Goal: Task Accomplishment & Management: Complete application form

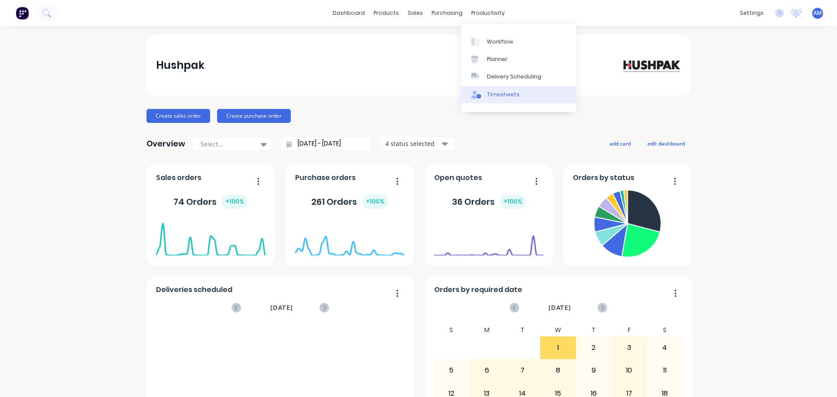
click at [504, 95] on div "Timesheets" at bounding box center [503, 95] width 33 height 8
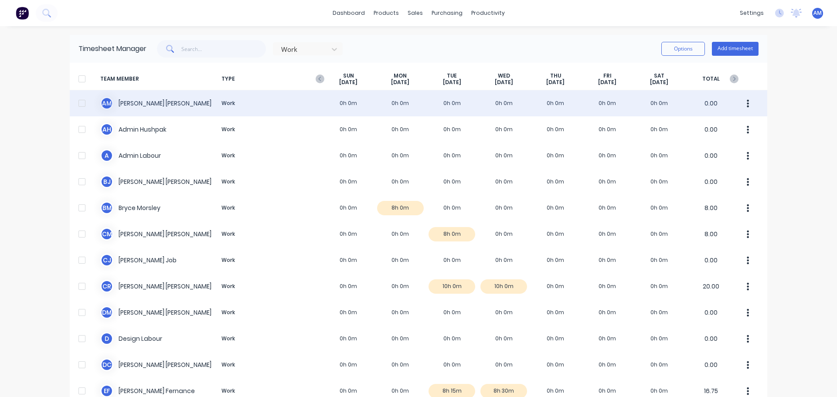
click at [149, 101] on div "A M [PERSON_NAME] Work 0h 0m 0h 0m 0h 0m 0h 0m 0h 0m 0h 0m 0h 0m 0.00" at bounding box center [419, 103] width 698 height 26
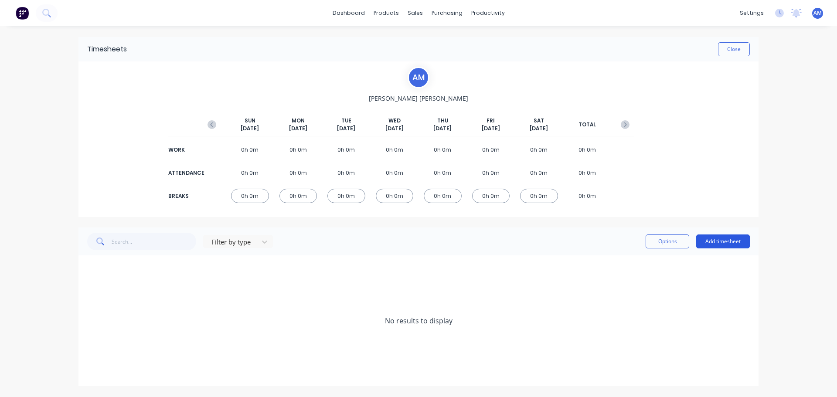
click at [739, 240] on button "Add timesheet" at bounding box center [723, 242] width 54 height 14
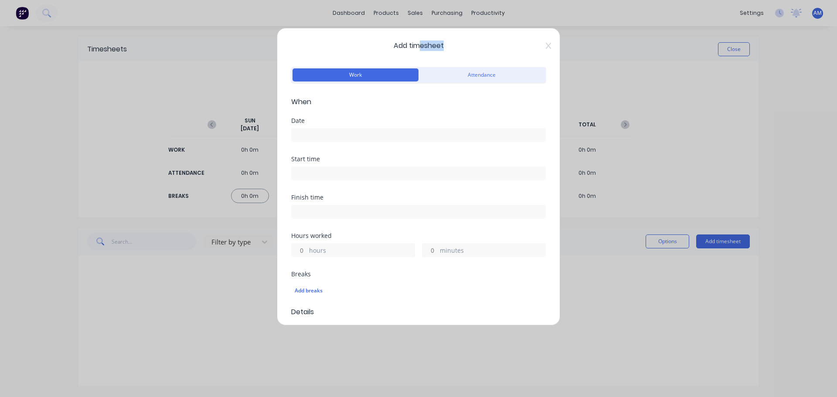
drag, startPoint x: 416, startPoint y: 36, endPoint x: 532, endPoint y: 49, distance: 116.8
click at [532, 49] on div "Add timesheet Work Attendance When Date Start time Finish time Hours worked hou…" at bounding box center [418, 177] width 283 height 298
click at [522, 52] on div "Add timesheet Work Attendance When Date Start time Finish time Hours worked hou…" at bounding box center [418, 177] width 283 height 298
click at [302, 121] on div "Date" at bounding box center [418, 121] width 255 height 6
click at [303, 134] on input at bounding box center [419, 135] width 254 height 13
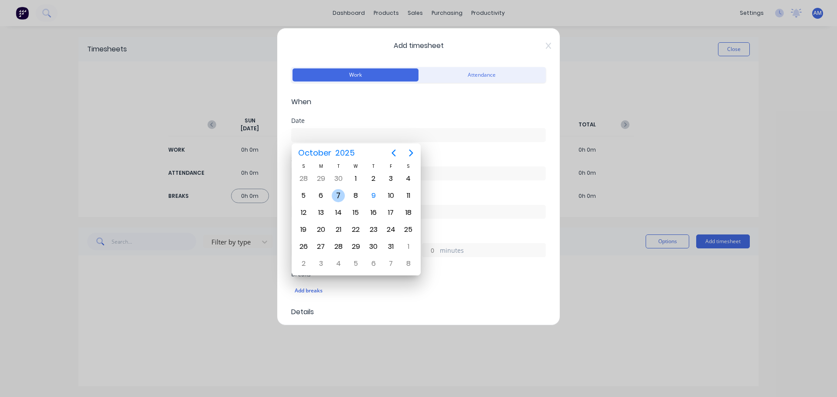
click at [334, 192] on div "7" at bounding box center [338, 195] width 13 height 13
type input "[DATE]"
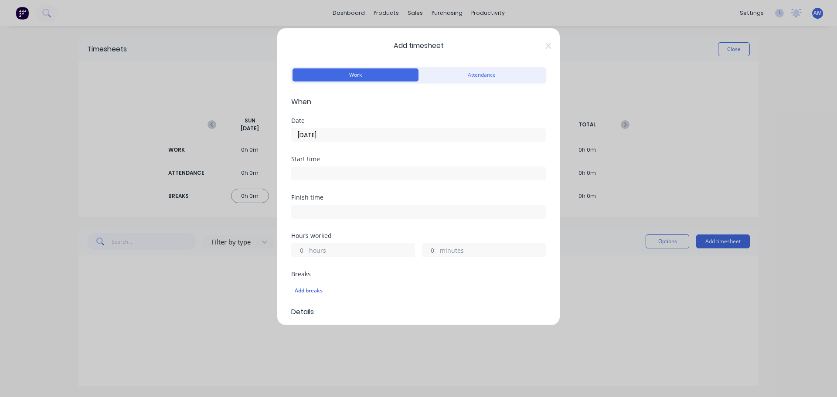
click at [315, 173] on input at bounding box center [419, 173] width 254 height 13
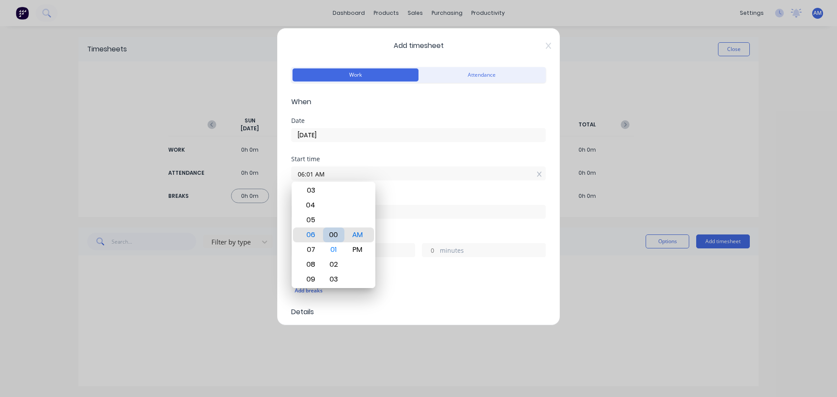
type input "06:00 AM"
click at [411, 173] on input "06:00 AM" at bounding box center [419, 173] width 254 height 13
click at [422, 190] on div "Start time 06:00 AM" at bounding box center [418, 175] width 255 height 38
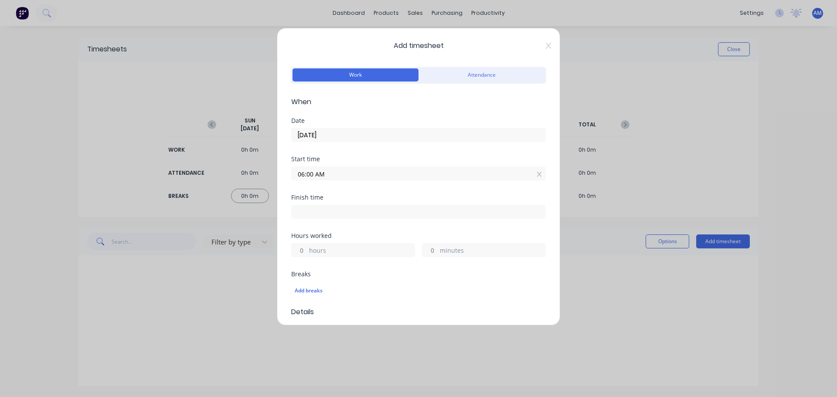
click at [311, 215] on input at bounding box center [419, 211] width 254 height 13
type input "06:10 AM"
type input "0"
type input "10"
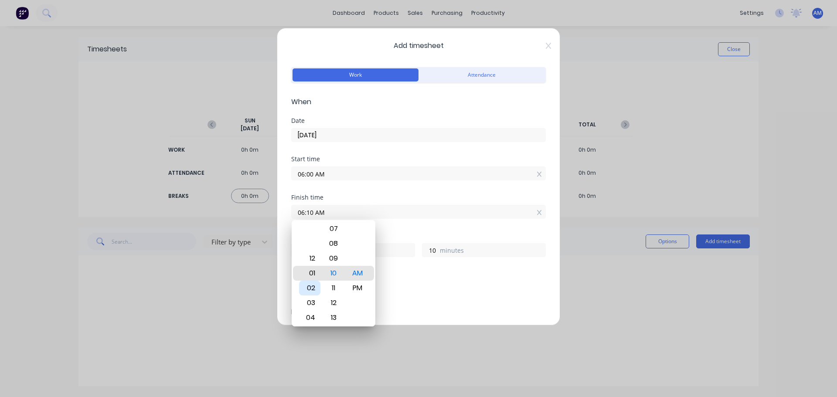
type input "01:10 AM"
type input "19"
type input "02:10 AM"
type input "20"
type input "02:15 AM"
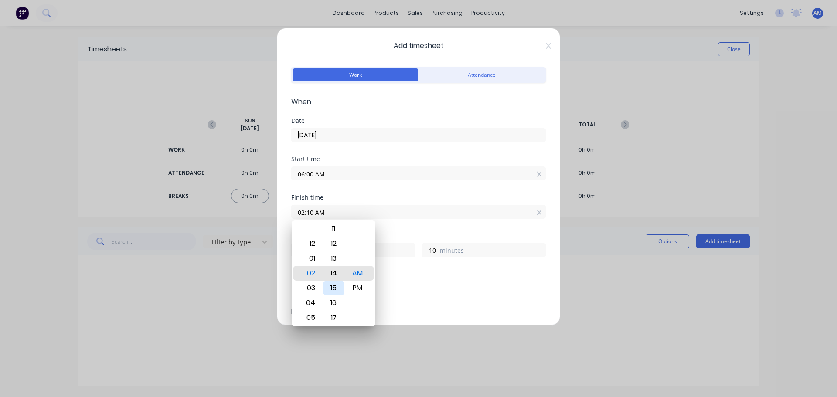
type input "15"
type input "02:19 AM"
type input "19"
type input "02:23 AM"
type input "23"
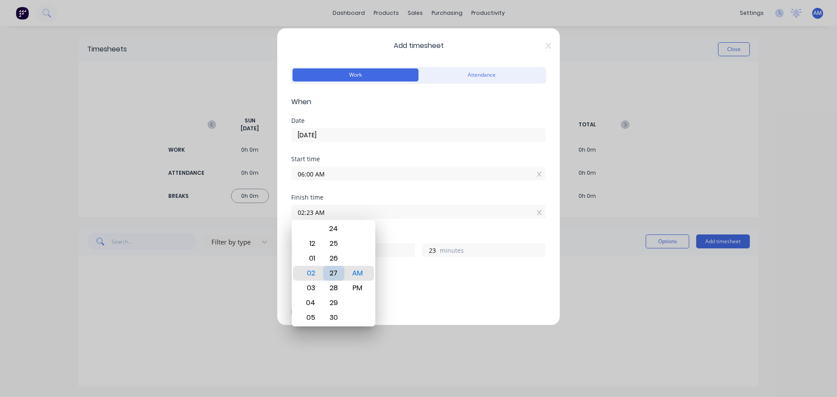
type input "02:27 AM"
type input "27"
type input "02:32 AM"
type input "32"
type input "02:30 AM"
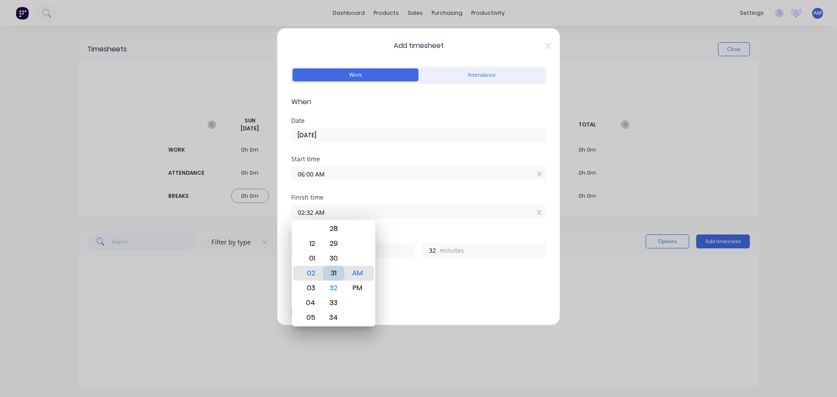
type input "30"
click at [442, 194] on div "Start time 06:00 AM" at bounding box center [418, 175] width 255 height 38
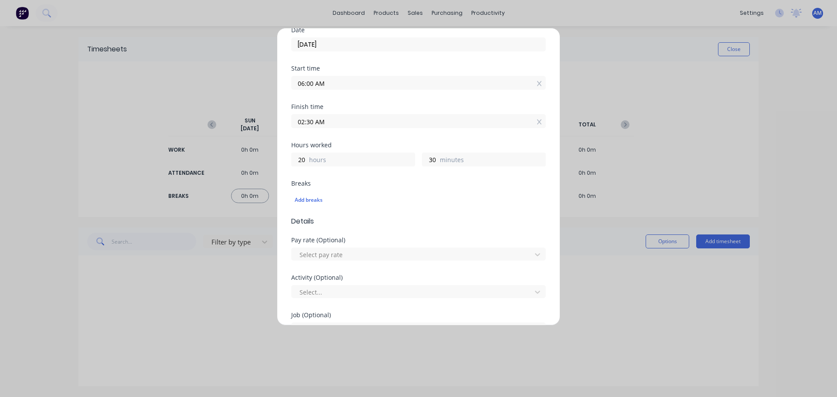
scroll to position [87, 0]
click at [320, 126] on input "02:30 AM" at bounding box center [419, 124] width 254 height 13
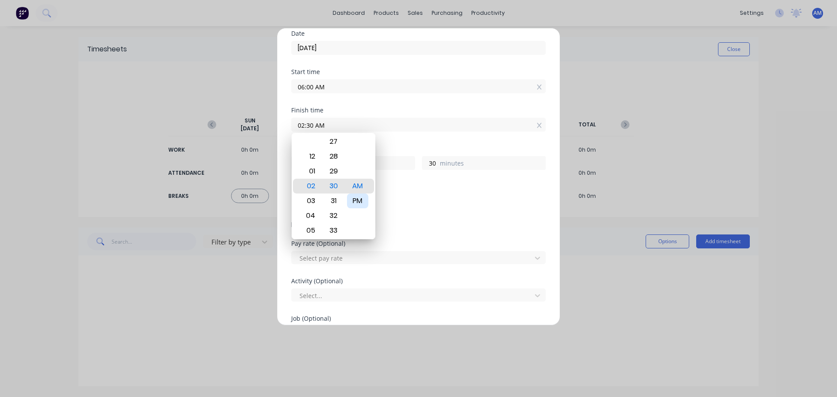
click at [357, 203] on div "PM" at bounding box center [357, 201] width 21 height 15
type input "02:30 PM"
type input "8"
click at [410, 192] on div "Add breaks" at bounding box center [418, 202] width 255 height 20
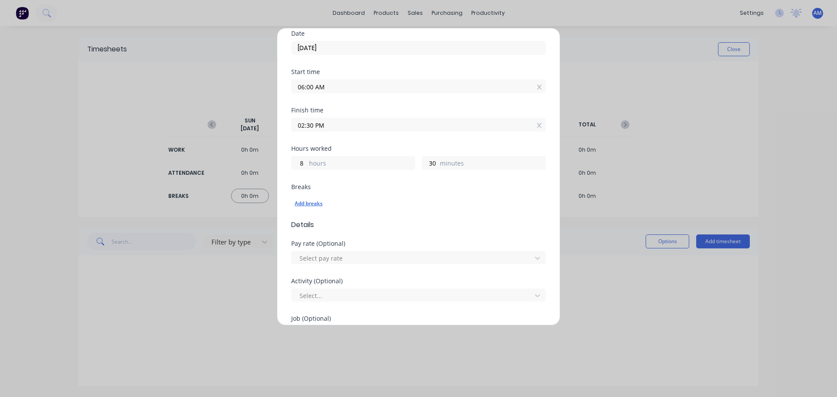
click at [317, 201] on div "Add breaks" at bounding box center [419, 203] width 248 height 11
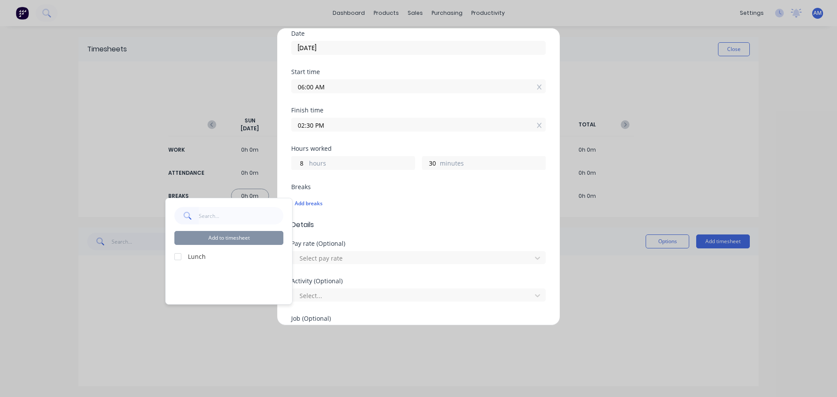
click at [183, 256] on div at bounding box center [177, 256] width 17 height 17
click at [227, 236] on button "Add to timesheet" at bounding box center [228, 238] width 109 height 14
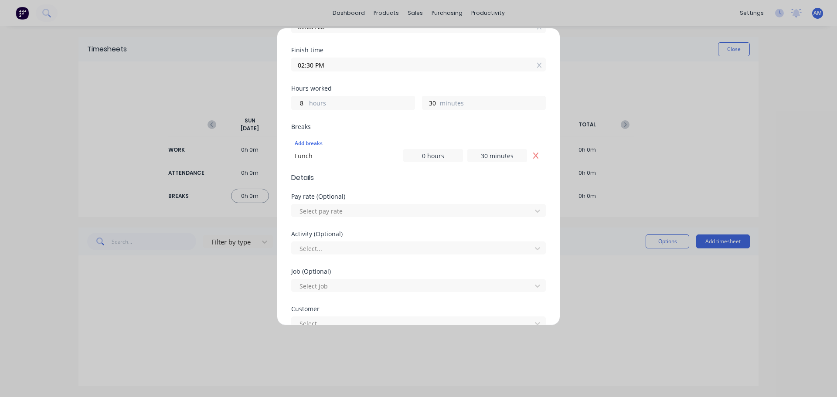
scroll to position [174, 0]
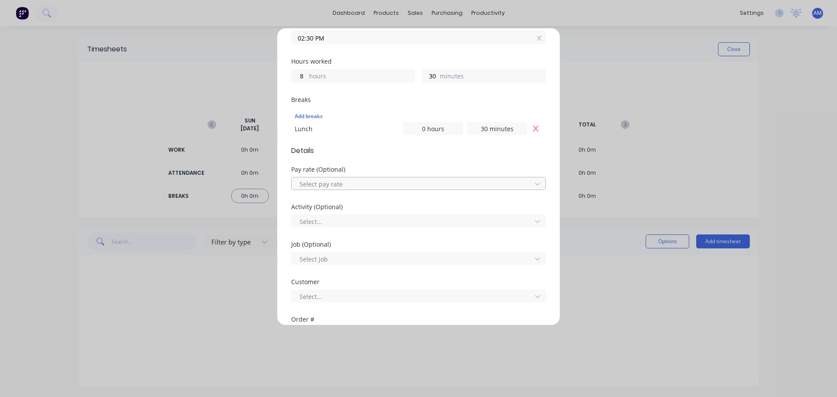
click at [325, 187] on div at bounding box center [413, 184] width 228 height 11
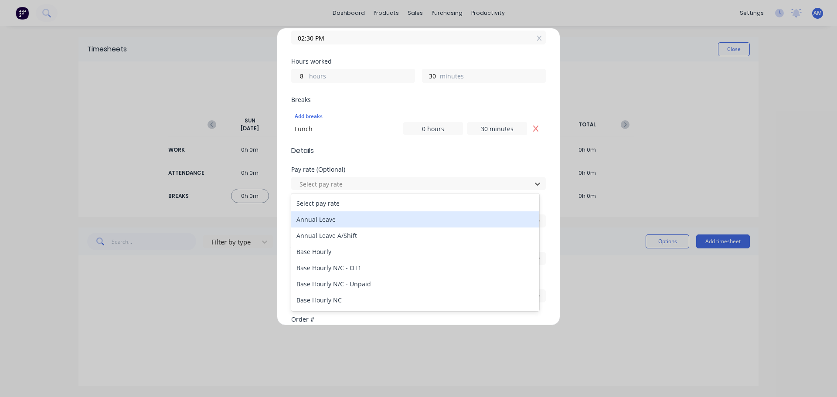
click at [357, 219] on div "Annual Leave" at bounding box center [415, 219] width 248 height 16
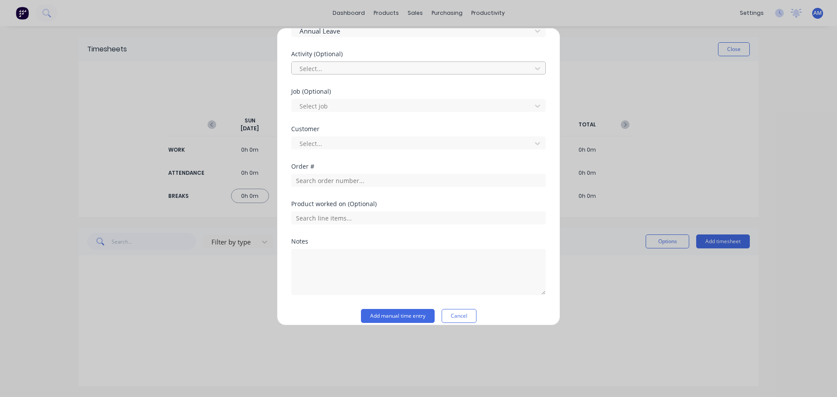
scroll to position [337, 0]
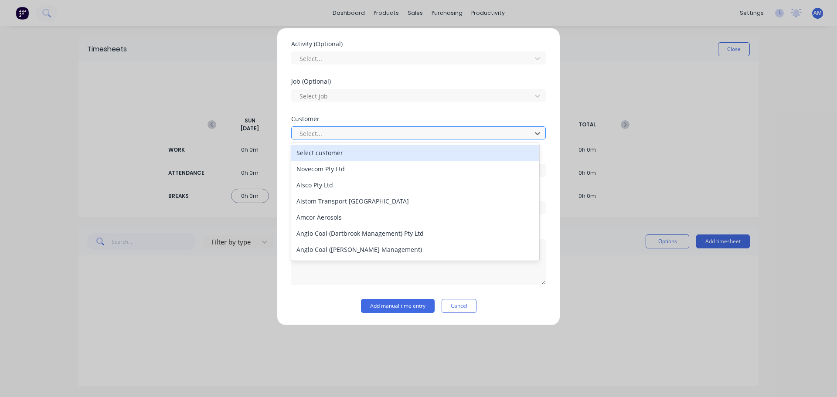
click at [309, 135] on div at bounding box center [413, 133] width 228 height 11
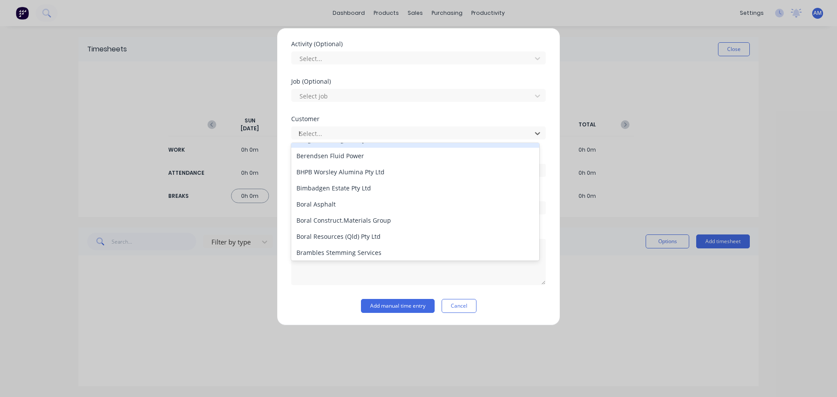
scroll to position [0, 0]
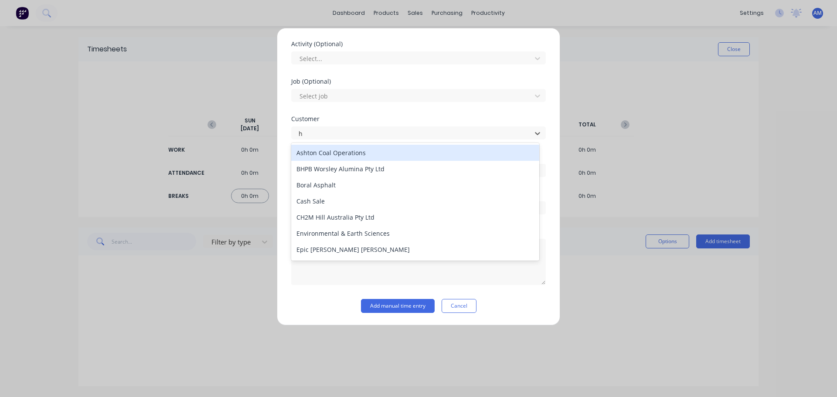
type input "hu"
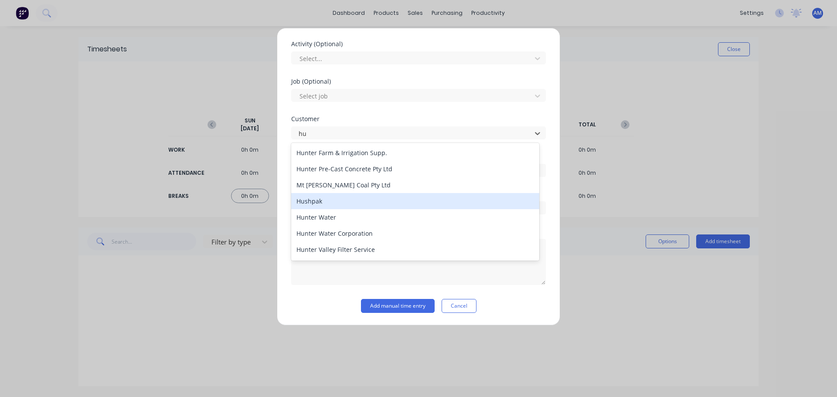
click at [322, 202] on div "Hushpak" at bounding box center [415, 201] width 248 height 16
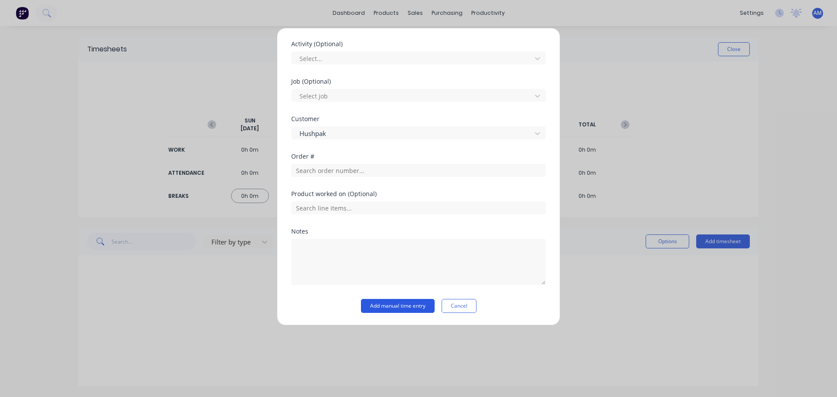
click at [380, 307] on button "Add manual time entry" at bounding box center [398, 306] width 74 height 14
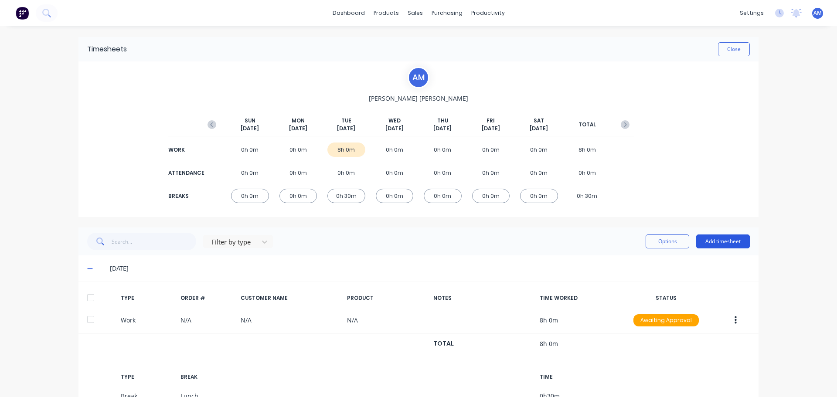
click at [726, 242] on button "Add timesheet" at bounding box center [723, 242] width 54 height 14
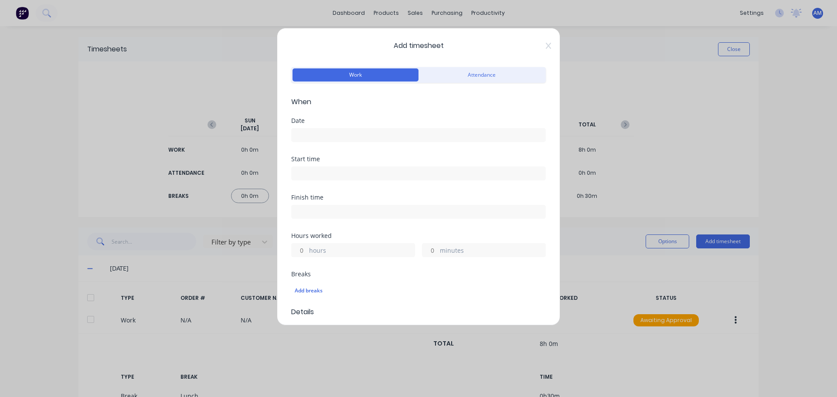
click at [324, 137] on input at bounding box center [419, 135] width 254 height 13
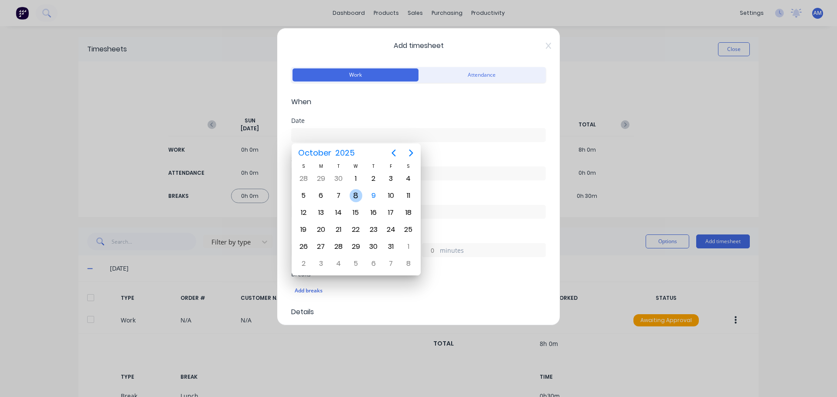
click at [355, 196] on div "8" at bounding box center [356, 195] width 13 height 13
type input "[DATE]"
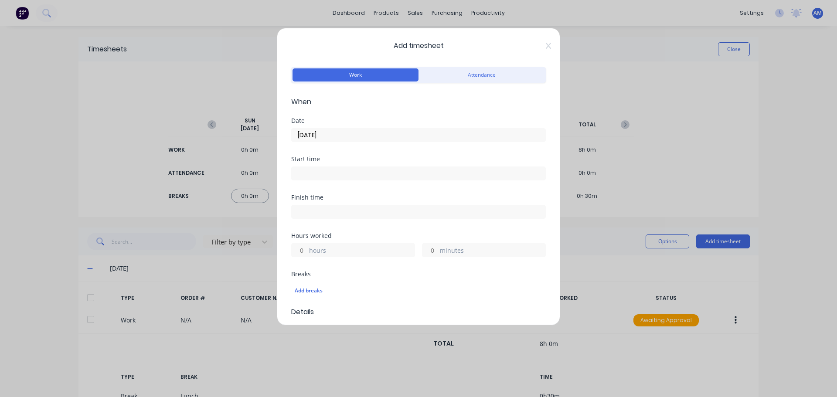
click at [315, 176] on input at bounding box center [419, 173] width 254 height 13
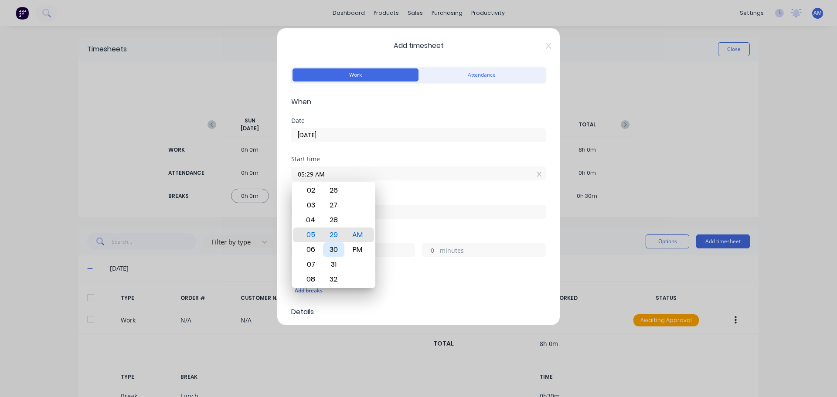
type input "05:30 AM"
click at [439, 204] on div at bounding box center [418, 211] width 255 height 16
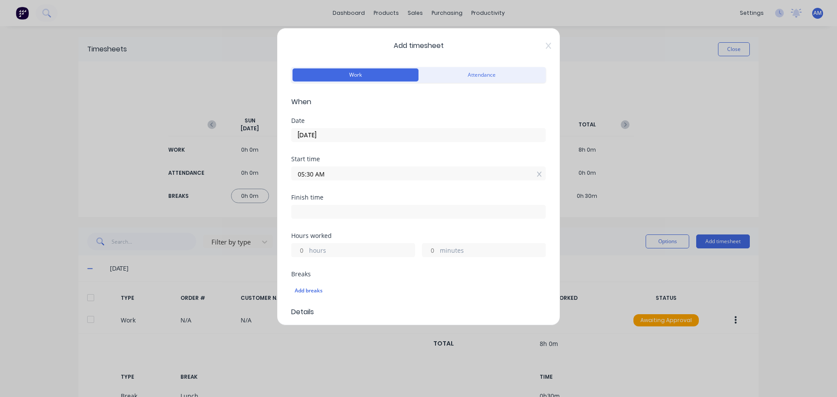
click at [313, 219] on div "Finish time" at bounding box center [418, 213] width 255 height 38
click at [317, 223] on div "Finish time" at bounding box center [418, 213] width 255 height 38
click at [317, 213] on input at bounding box center [419, 211] width 254 height 13
type input "06:11 AM"
type input "0"
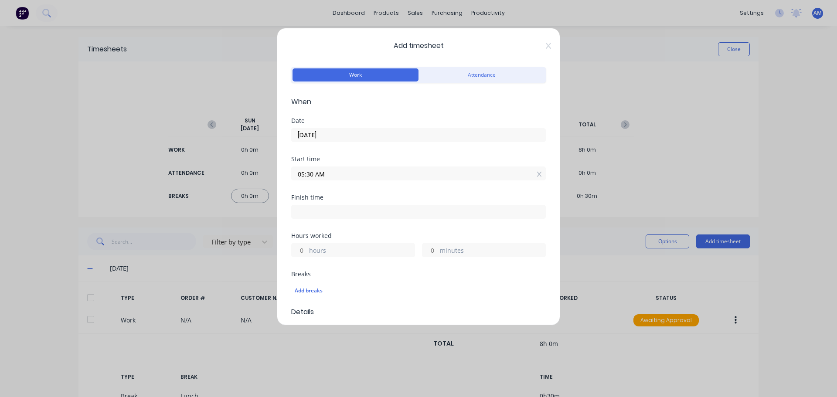
type input "41"
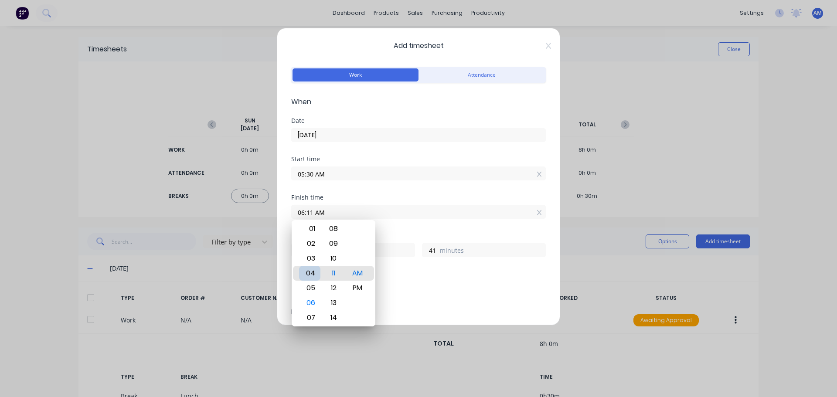
type input "04:11 AM"
type input "22"
type input "03:11 AM"
type input "21"
type input "02:11 AM"
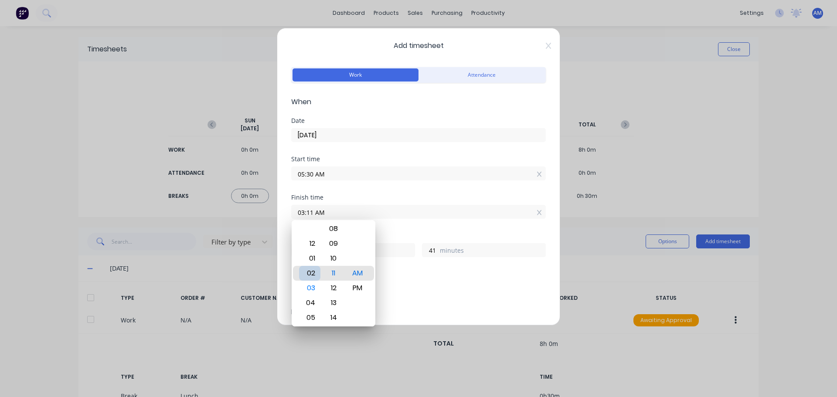
type input "20"
type input "02:10 AM"
type input "40"
type input "02:06 AM"
type input "36"
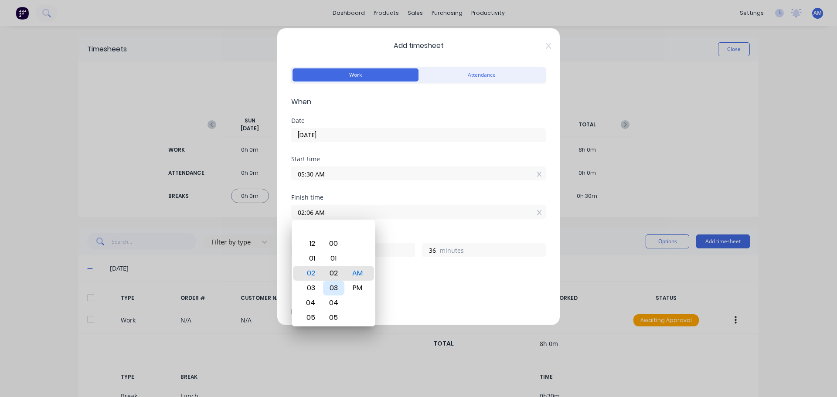
type input "02:02 AM"
type input "32"
type input "02:01 AM"
type input "31"
type input "02:00 AM"
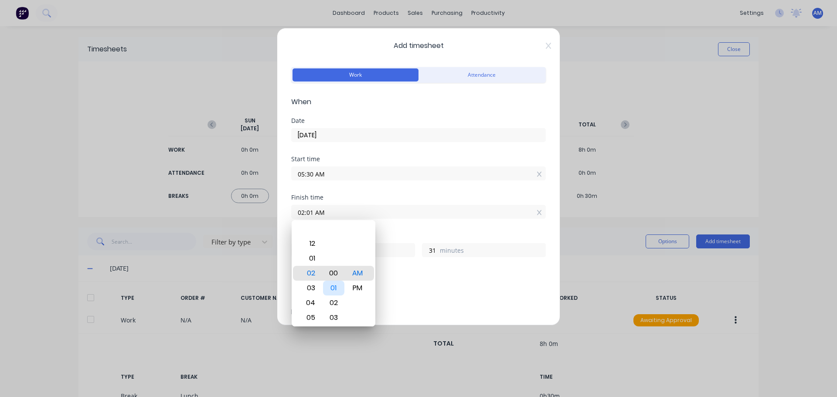
type input "30"
click at [439, 197] on div "Finish time" at bounding box center [418, 197] width 255 height 6
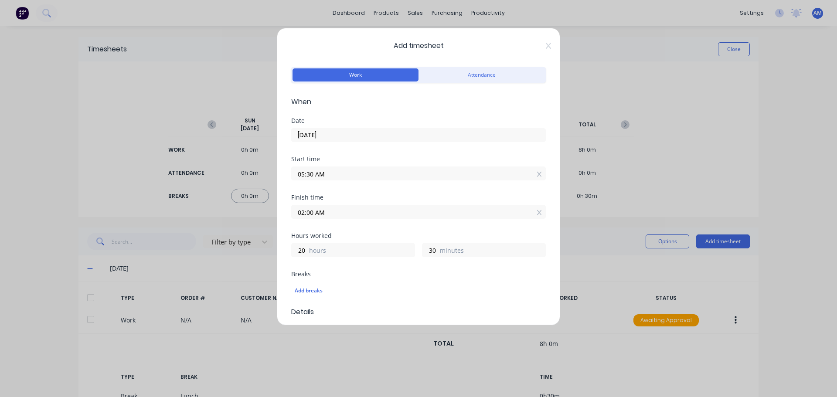
click at [321, 213] on input "02:00 AM" at bounding box center [419, 211] width 254 height 13
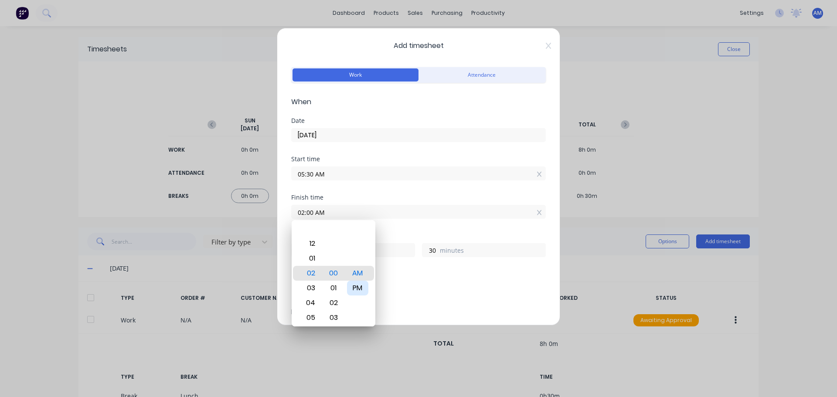
click at [357, 286] on div "PM" at bounding box center [357, 288] width 21 height 15
type input "02:00 PM"
type input "8"
click at [399, 190] on div "Start time 05:30 AM" at bounding box center [418, 175] width 255 height 38
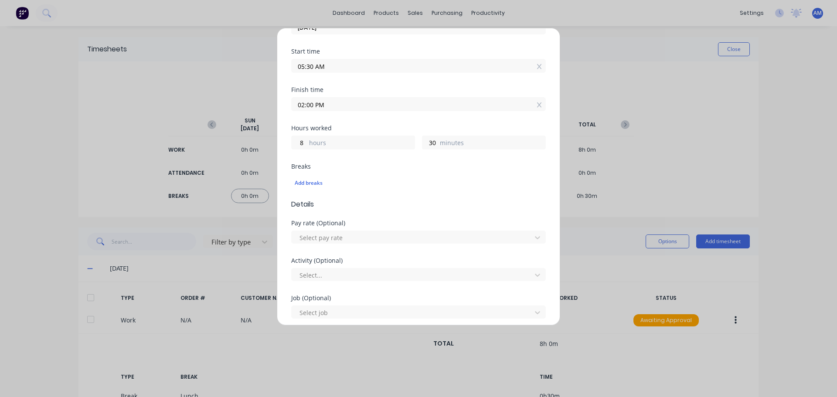
scroll to position [131, 0]
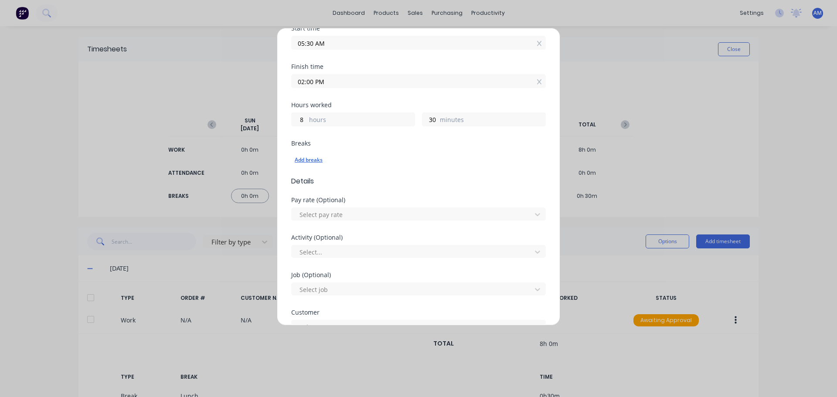
click at [310, 159] on div "Add breaks" at bounding box center [419, 159] width 248 height 11
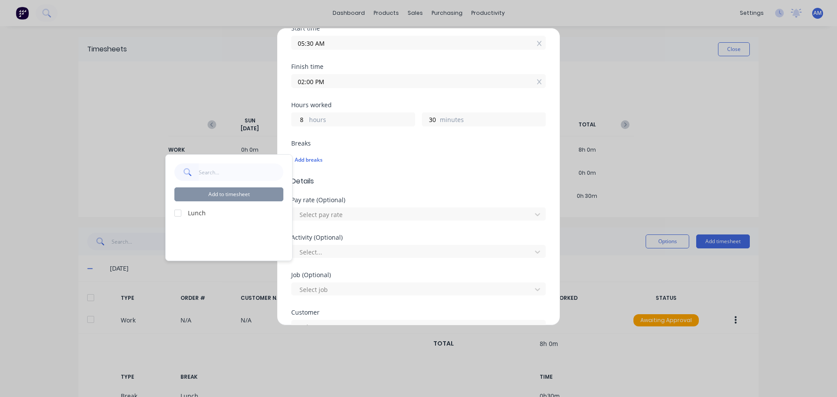
click at [179, 213] on div at bounding box center [177, 213] width 17 height 17
click at [235, 194] on button "Add to timesheet" at bounding box center [228, 194] width 109 height 14
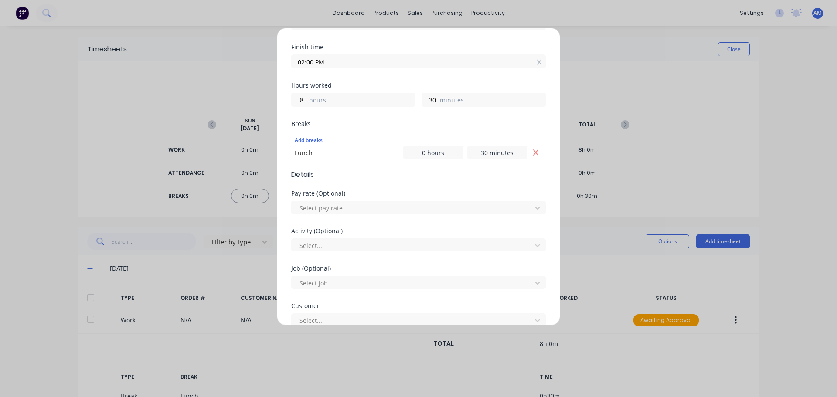
scroll to position [174, 0]
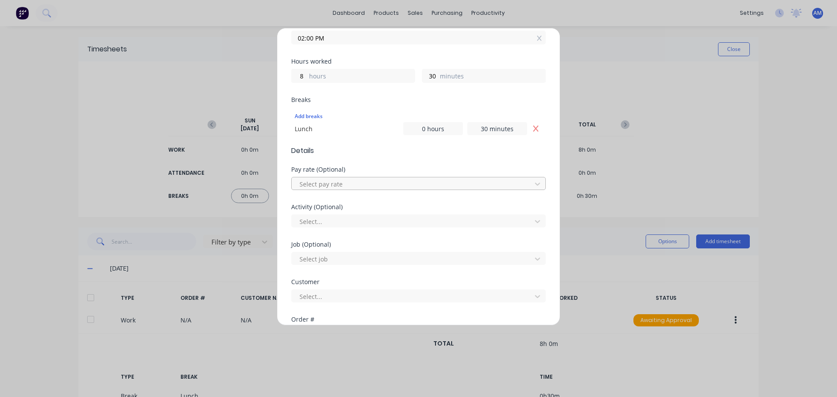
click at [334, 185] on div at bounding box center [413, 184] width 228 height 11
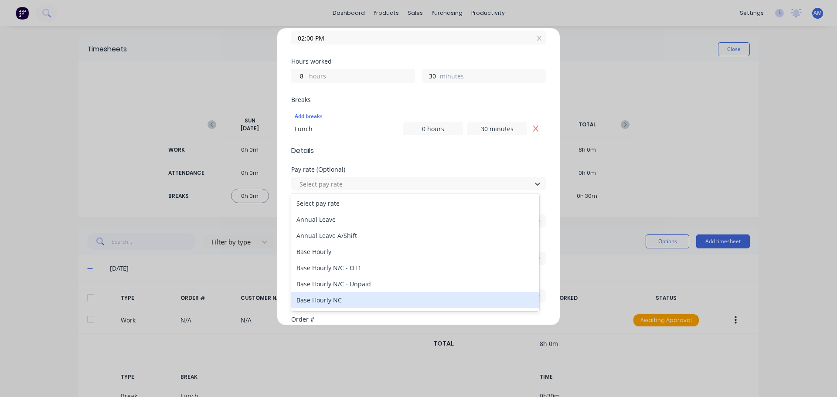
click at [335, 300] on div "Base Hourly NC" at bounding box center [415, 300] width 248 height 16
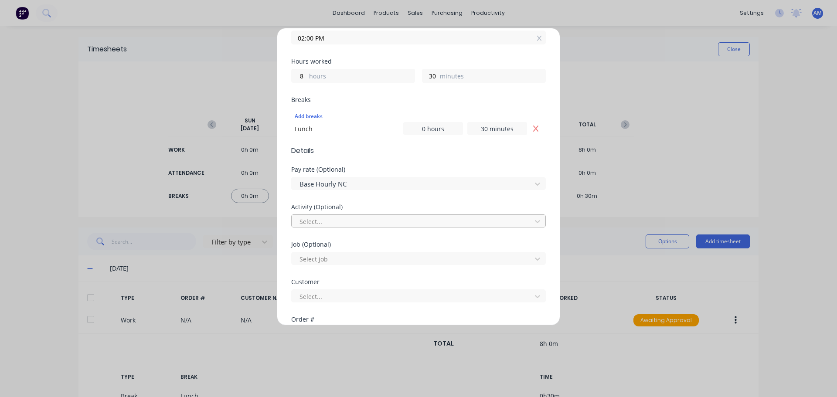
click at [343, 226] on div at bounding box center [413, 221] width 228 height 11
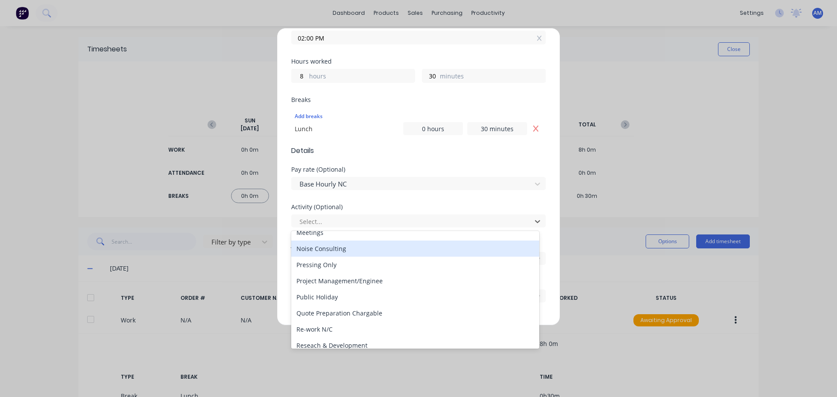
scroll to position [418, 0]
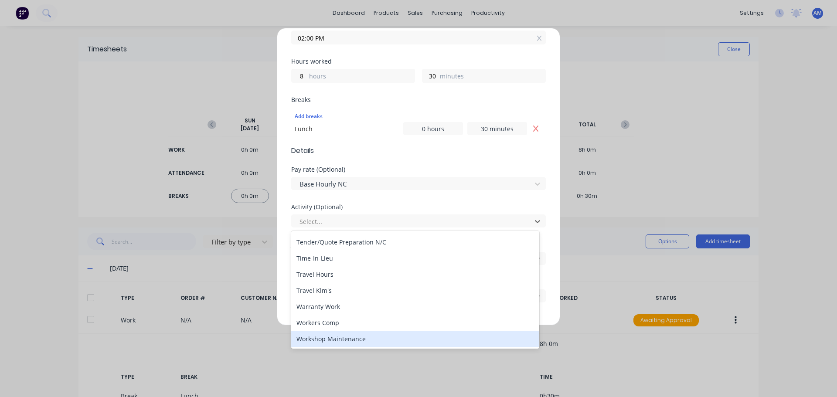
click at [350, 341] on div "Workshop Maintenance" at bounding box center [415, 339] width 248 height 16
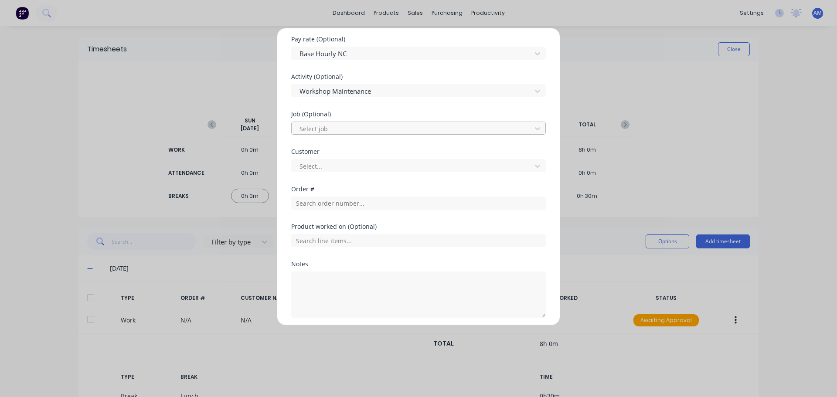
scroll to position [305, 0]
click at [355, 167] on div at bounding box center [413, 165] width 228 height 11
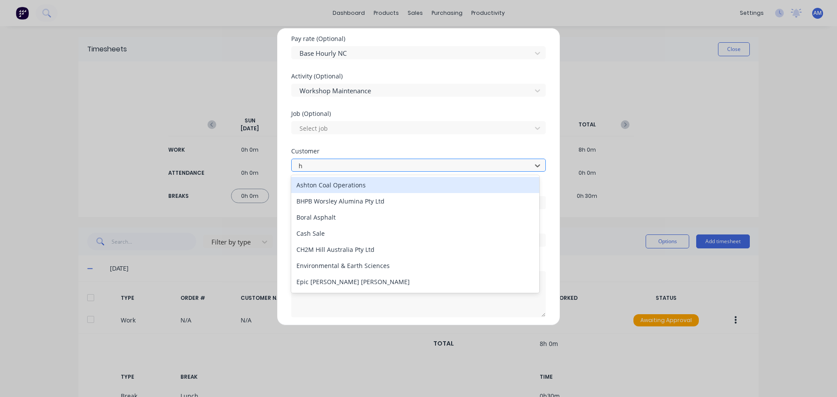
type input "hu"
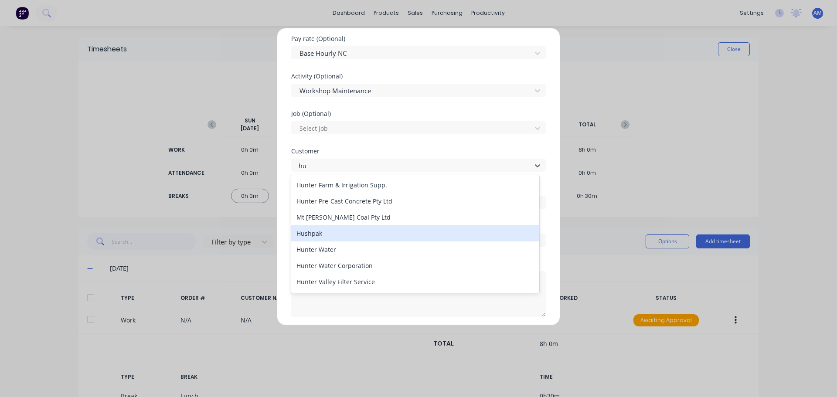
click at [321, 233] on div "Hushpak" at bounding box center [415, 233] width 248 height 16
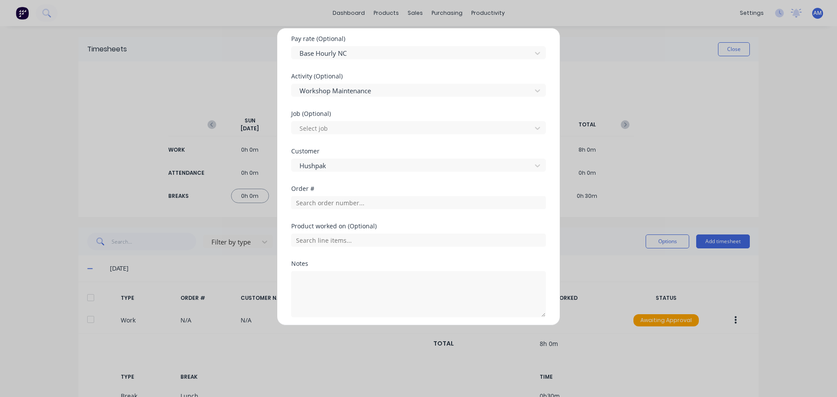
scroll to position [337, 0]
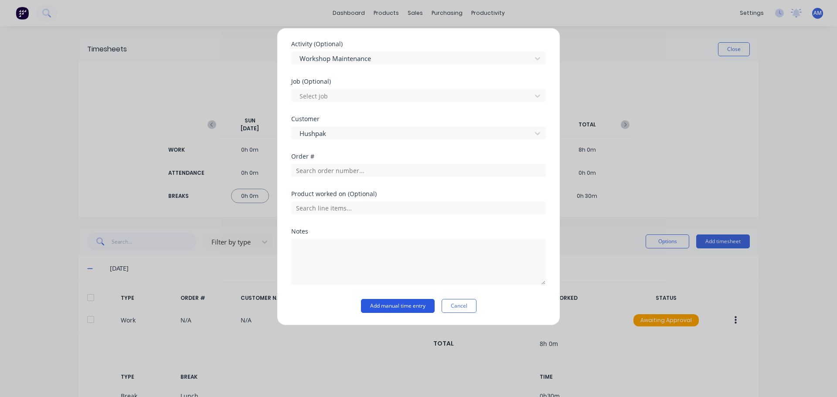
click at [388, 306] on button "Add manual time entry" at bounding box center [398, 306] width 74 height 14
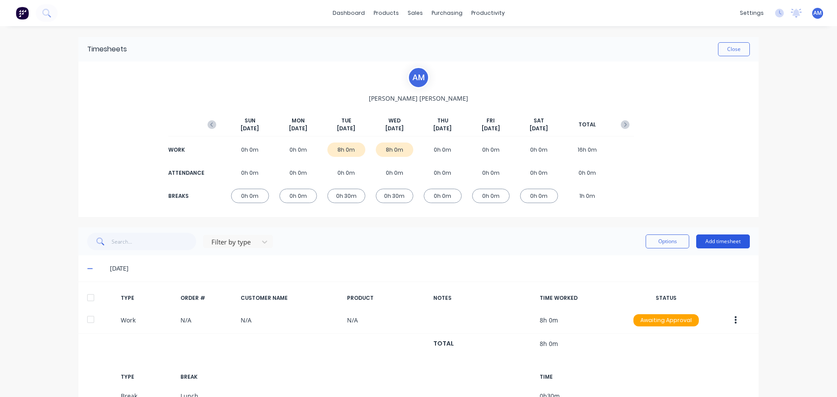
click at [722, 245] on button "Add timesheet" at bounding box center [723, 242] width 54 height 14
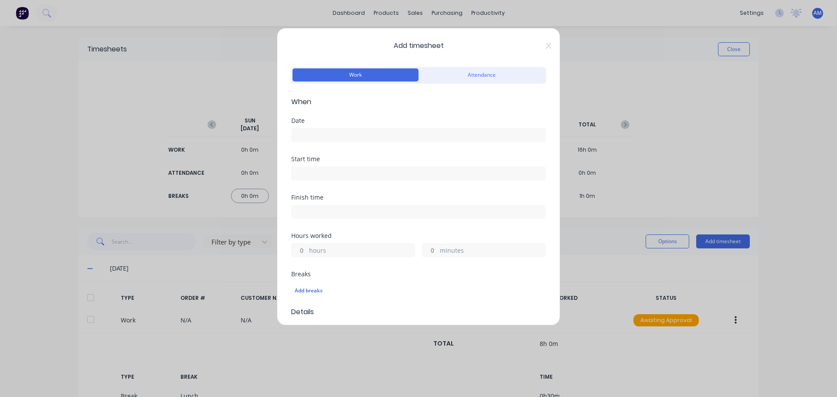
click at [316, 136] on input at bounding box center [419, 135] width 254 height 13
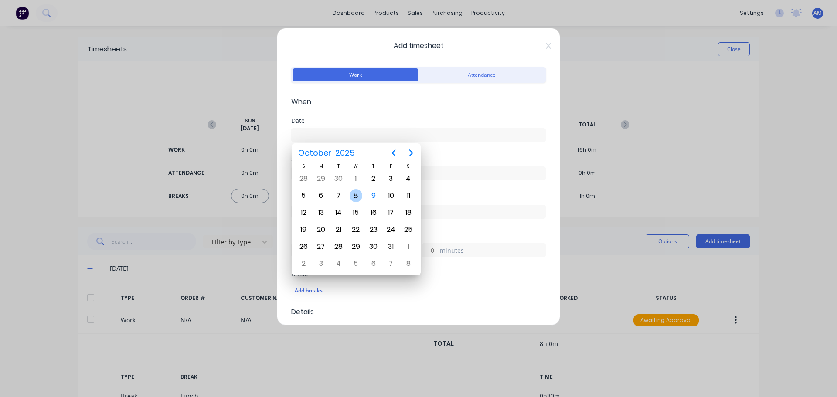
click at [354, 192] on div "8" at bounding box center [356, 195] width 13 height 13
type input "[DATE]"
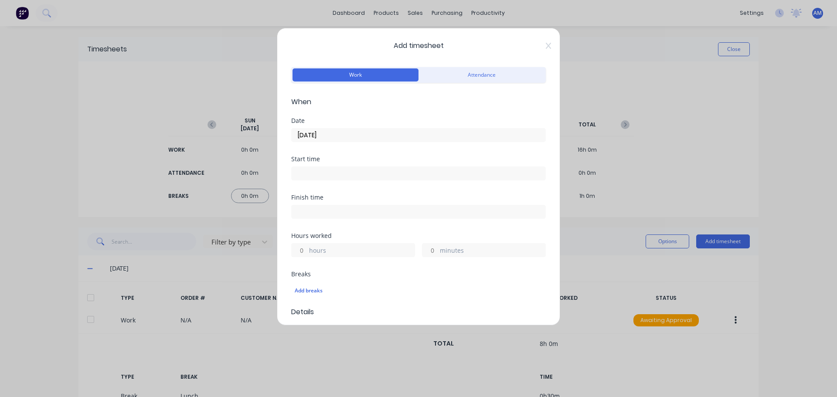
click at [334, 175] on input at bounding box center [419, 173] width 254 height 13
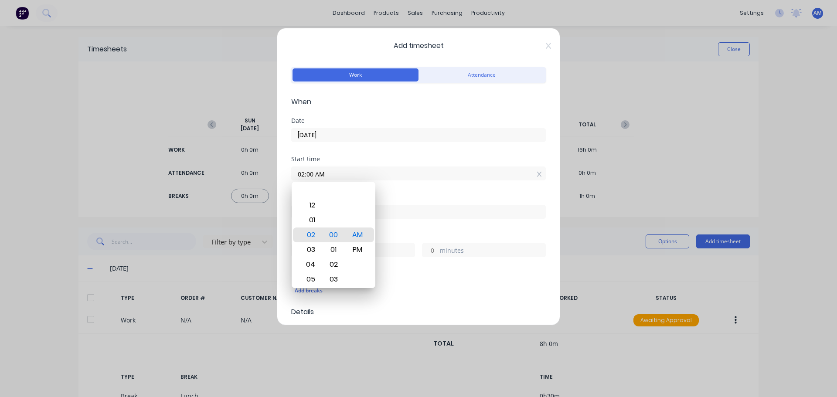
click at [428, 184] on div "Start time 02:00 AM" at bounding box center [418, 175] width 255 height 38
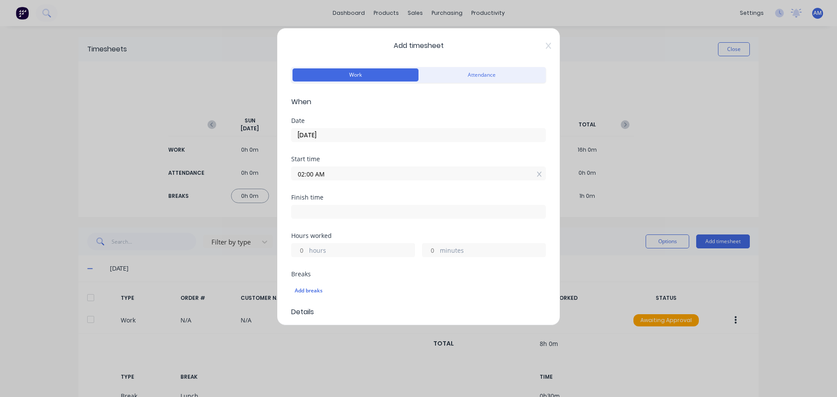
click at [325, 174] on input "02:00 AM" at bounding box center [419, 173] width 254 height 13
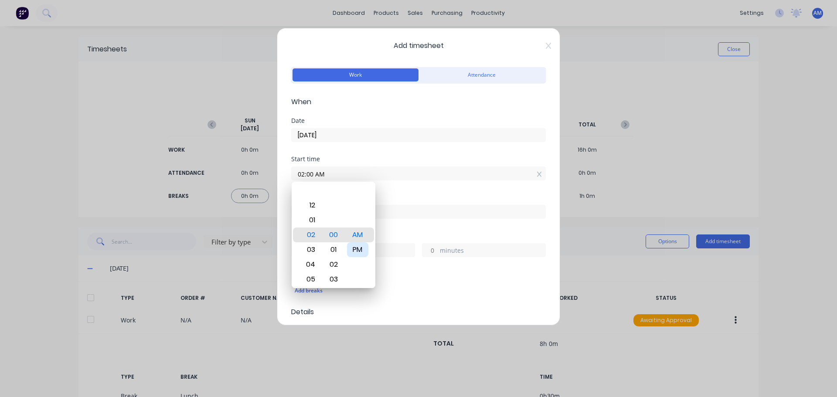
click at [359, 246] on div "PM" at bounding box center [357, 249] width 21 height 15
type input "02:00 PM"
click at [400, 160] on div "Start time" at bounding box center [418, 159] width 255 height 6
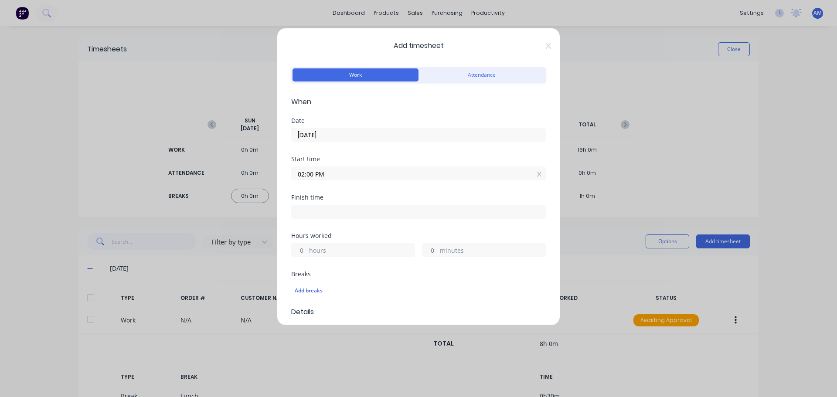
click at [319, 216] on input at bounding box center [419, 211] width 254 height 13
type input "06:12 AM"
type input "16"
type input "12"
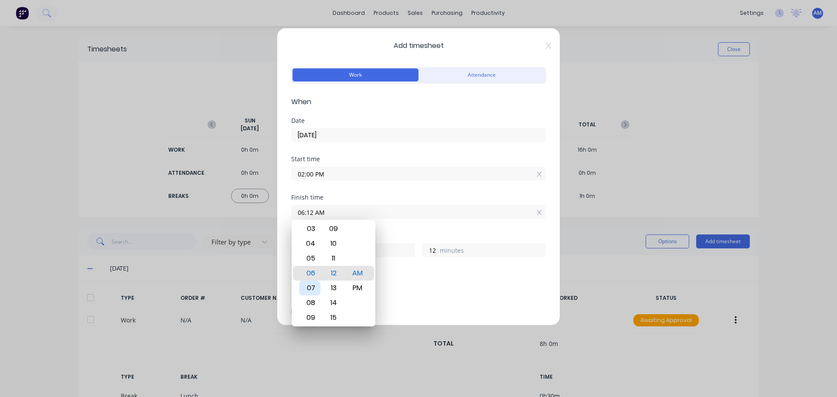
type input "05:12 AM"
type input "15"
type input "01:12 AM"
type input "11"
type input "02:12 AM"
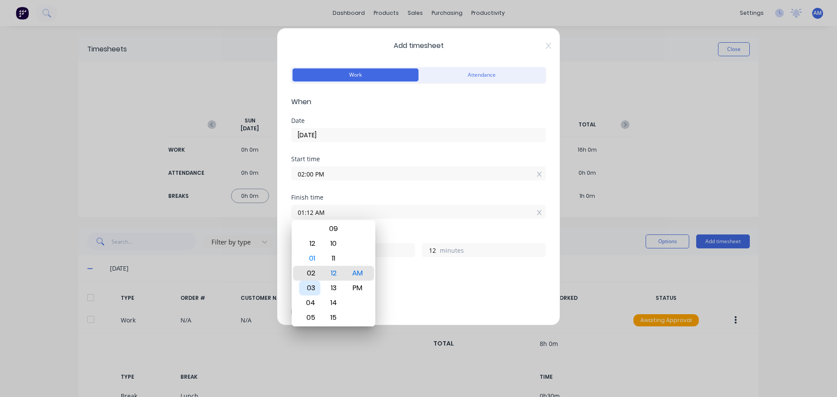
type input "12"
type input "02:16 AM"
type input "16"
type input "02:20 AM"
type input "20"
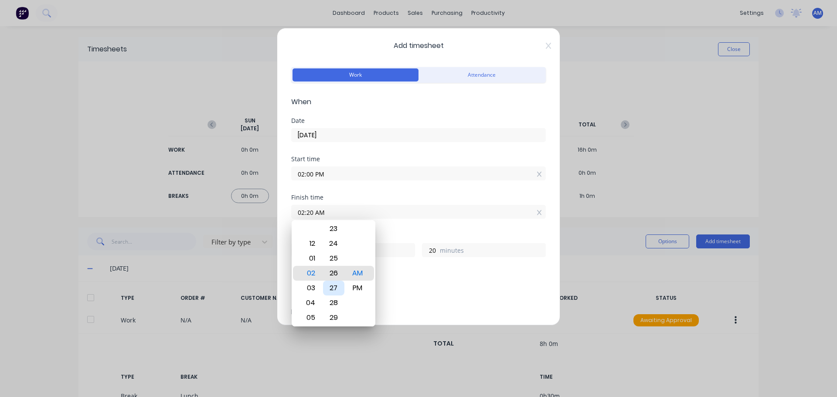
type input "02:26 AM"
type input "26"
type input "02:30 AM"
type input "30"
click at [358, 286] on div "PM" at bounding box center [357, 288] width 21 height 15
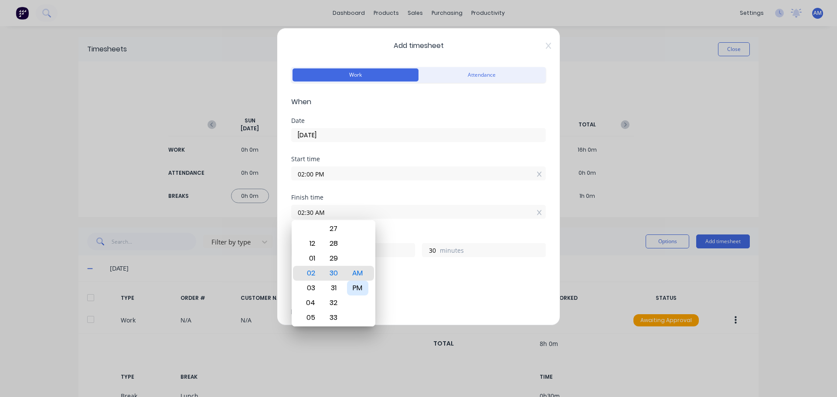
type input "02:30 PM"
type input "0"
click at [418, 183] on div "Start time 02:00 PM" at bounding box center [418, 175] width 255 height 38
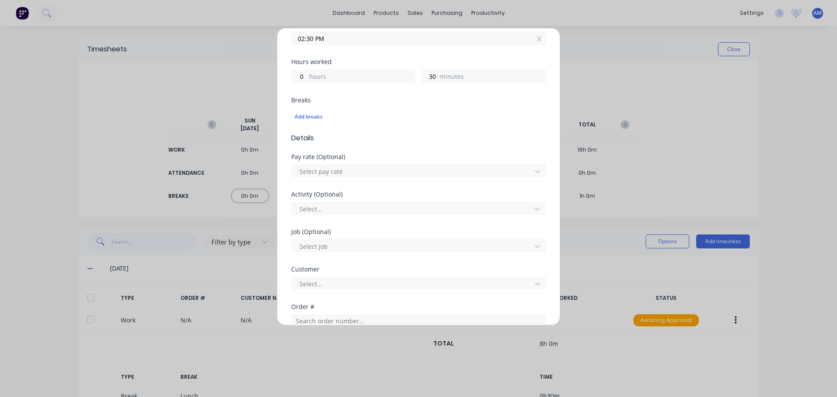
scroll to position [174, 0]
click at [341, 167] on div at bounding box center [413, 171] width 228 height 11
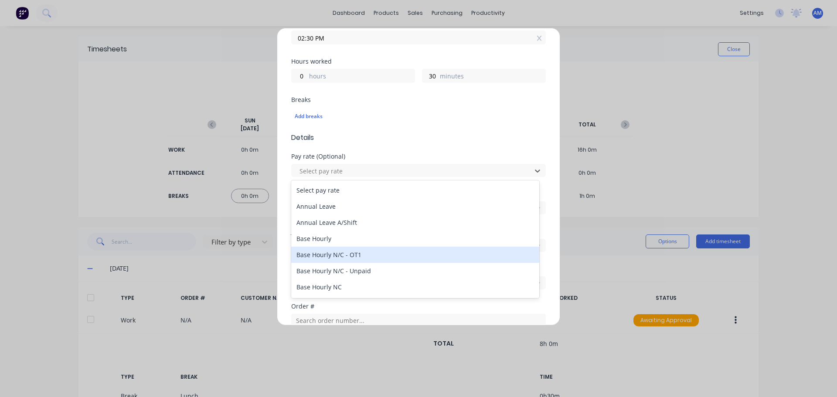
scroll to position [44, 0]
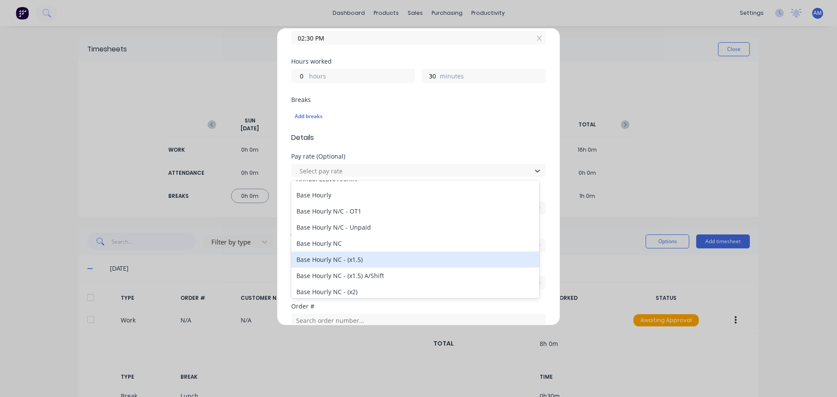
click at [362, 262] on div "Base Hourly NC - (x1.5)" at bounding box center [415, 260] width 248 height 16
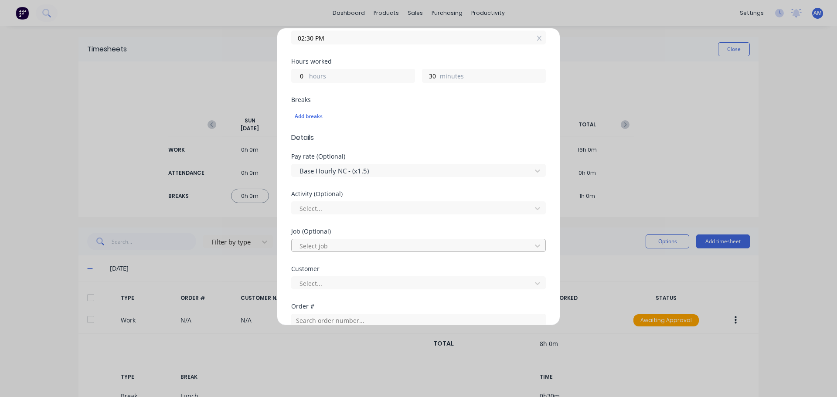
click at [380, 247] on div at bounding box center [413, 246] width 228 height 11
click at [419, 201] on div "Select..." at bounding box center [418, 206] width 255 height 15
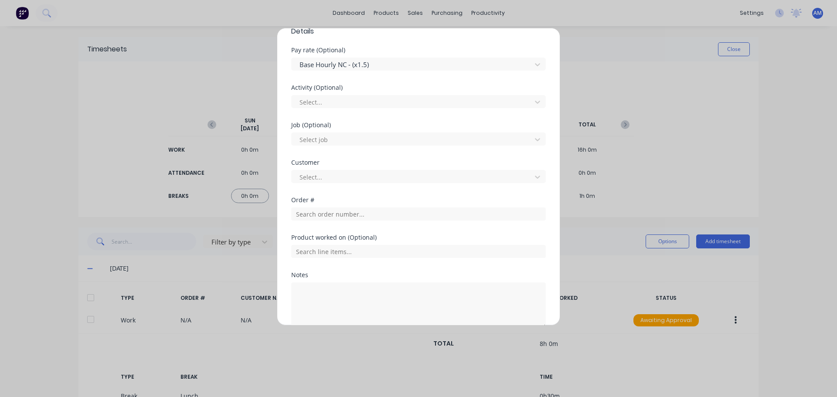
scroll to position [305, 0]
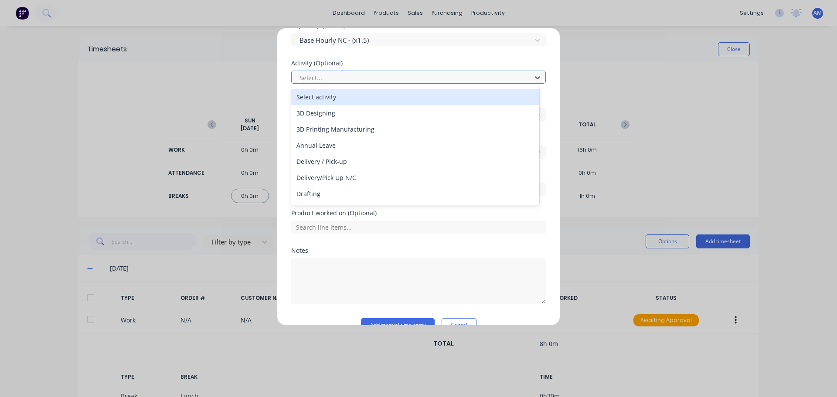
click at [322, 82] on div at bounding box center [413, 77] width 228 height 11
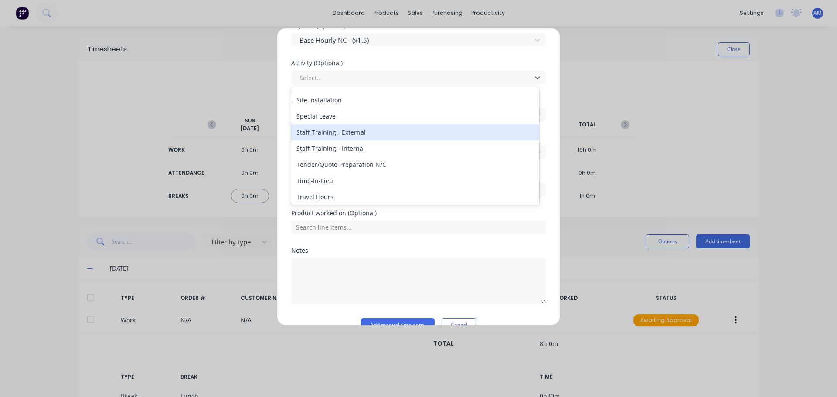
scroll to position [418, 0]
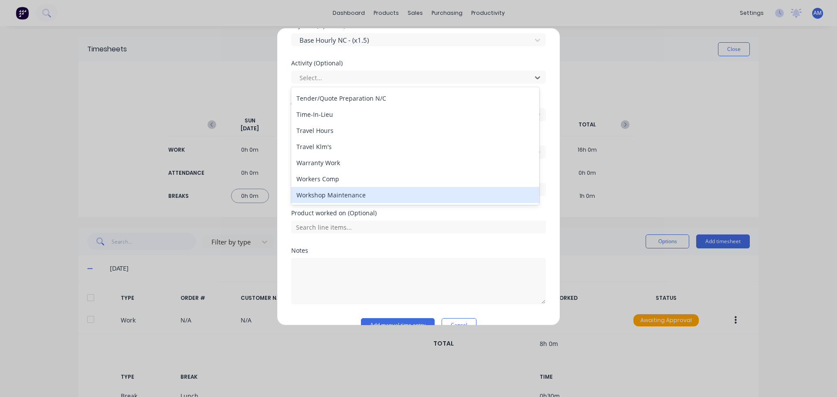
click at [361, 192] on div "Workshop Maintenance" at bounding box center [415, 195] width 248 height 16
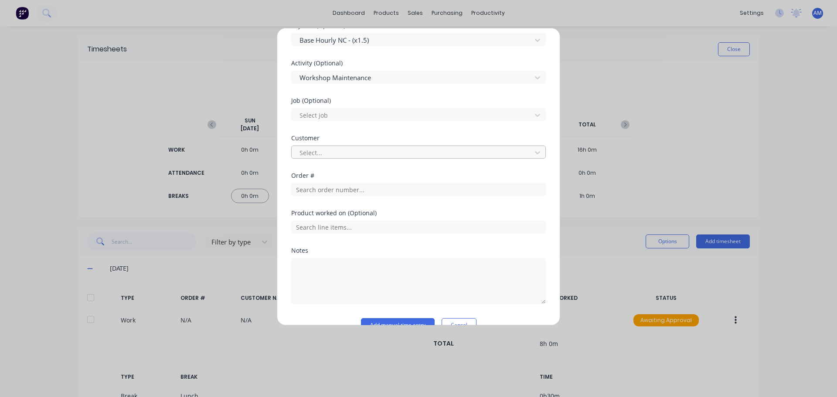
click at [311, 153] on div at bounding box center [413, 152] width 228 height 11
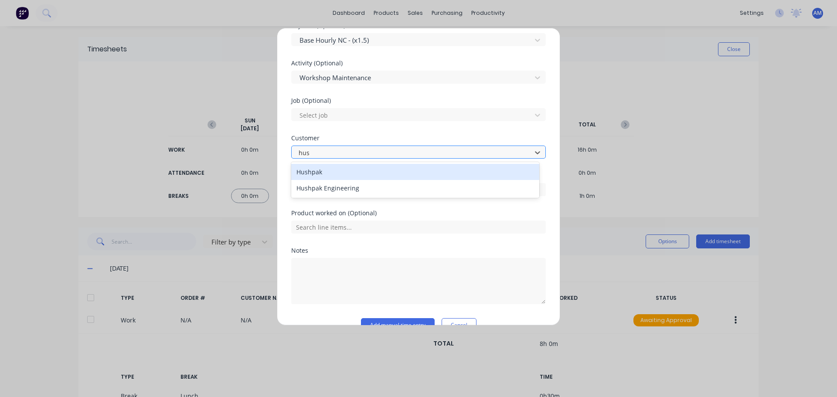
type input "hush"
click at [320, 172] on div "Hushpak" at bounding box center [415, 172] width 248 height 16
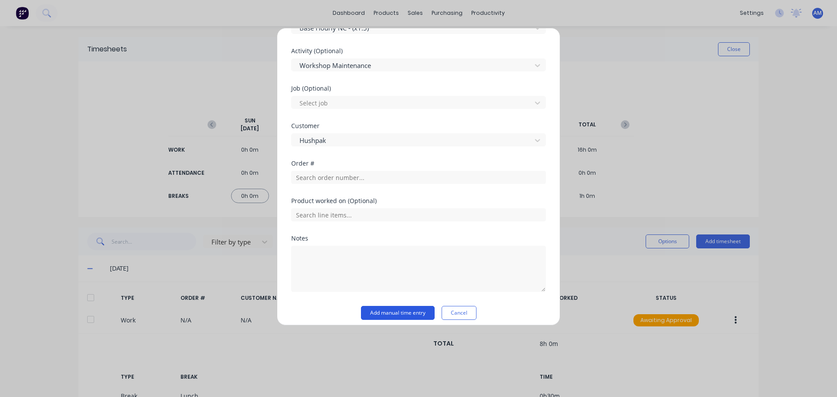
scroll to position [324, 0]
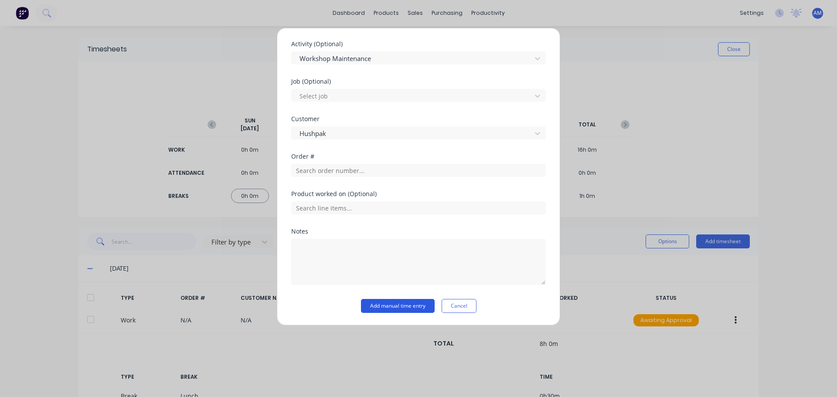
click at [382, 303] on button "Add manual time entry" at bounding box center [398, 306] width 74 height 14
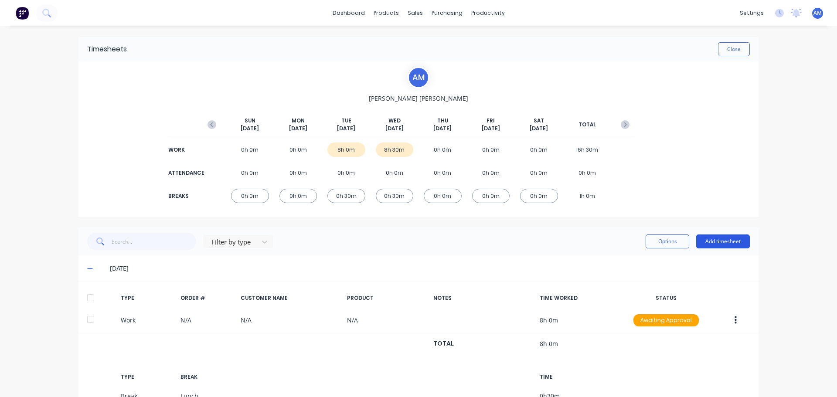
click at [715, 238] on button "Add timesheet" at bounding box center [723, 242] width 54 height 14
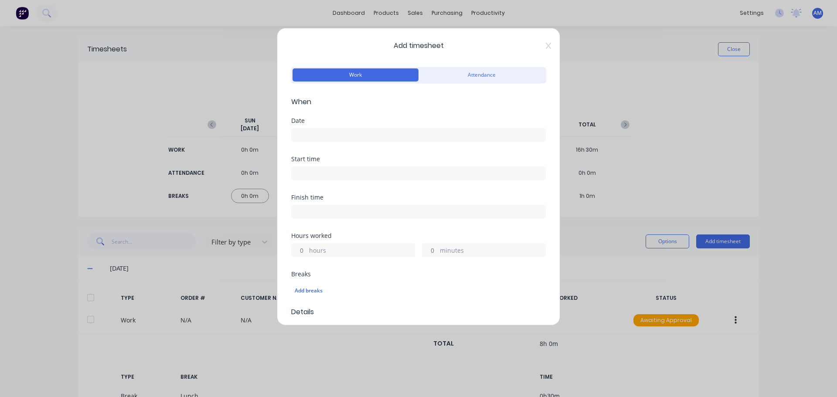
click at [309, 143] on div "Date" at bounding box center [418, 137] width 255 height 38
click at [300, 133] on input at bounding box center [419, 135] width 254 height 13
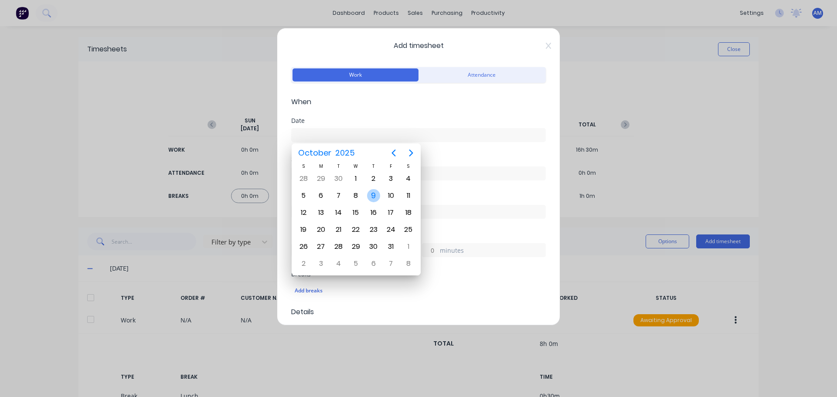
click at [375, 193] on div "9" at bounding box center [373, 195] width 13 height 13
type input "[DATE]"
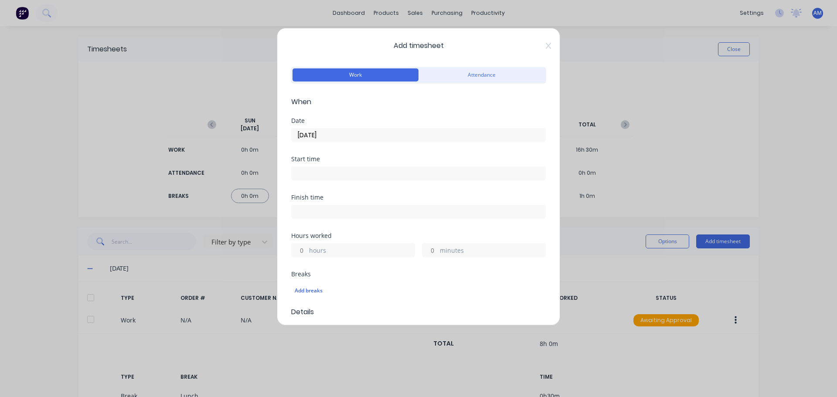
click at [310, 177] on input at bounding box center [419, 173] width 254 height 13
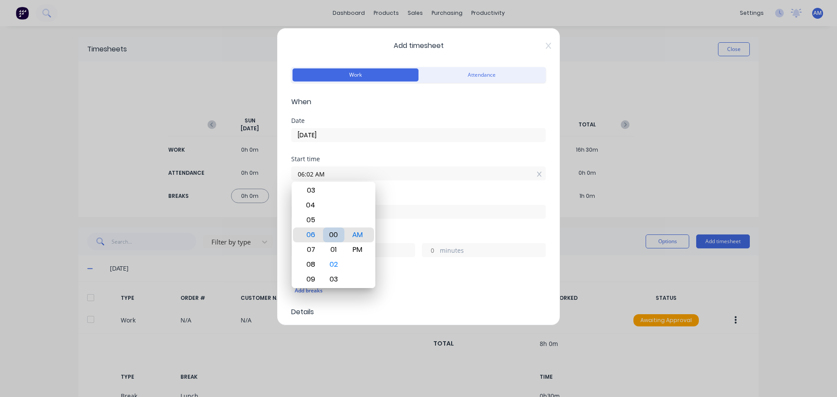
type input "06:00 AM"
click at [462, 170] on input "06:00 AM" at bounding box center [419, 173] width 254 height 13
click at [443, 199] on div "Finish time" at bounding box center [418, 197] width 255 height 6
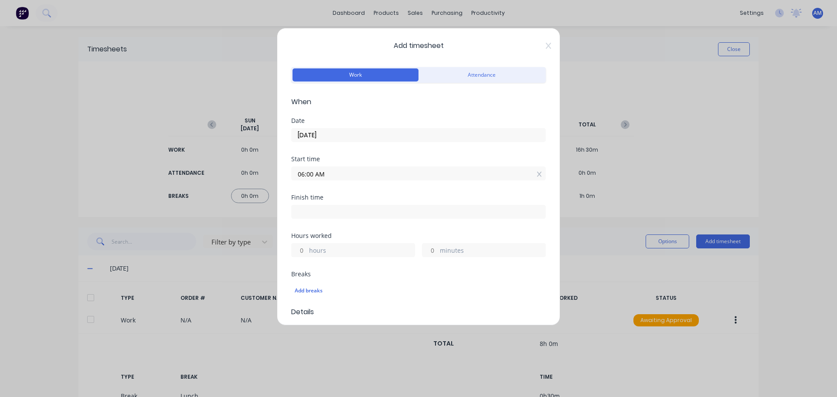
click at [305, 220] on div "Finish time" at bounding box center [418, 213] width 255 height 38
click at [308, 211] on input at bounding box center [419, 211] width 254 height 13
type input "06:13 AM"
type input "0"
type input "13"
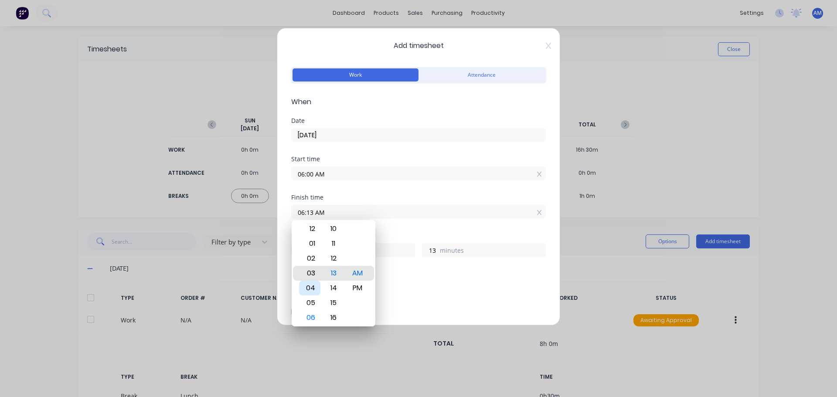
type input "03:13 AM"
type input "21"
type input "02:13 AM"
type input "20"
type input "02:18 AM"
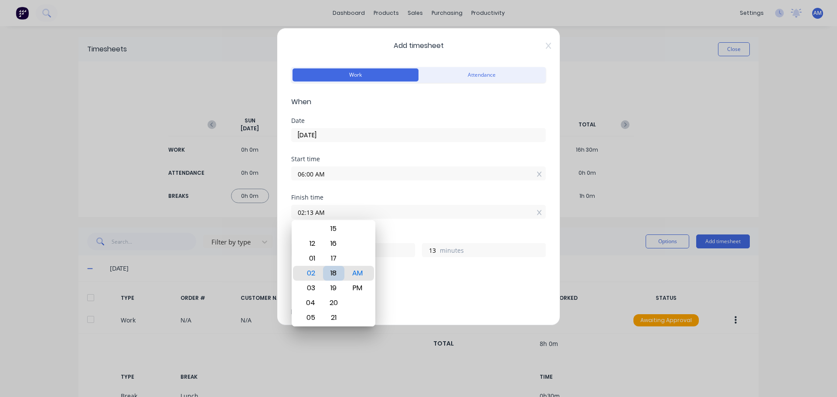
type input "18"
type input "02:23 AM"
type input "23"
type input "02:29 AM"
type input "29"
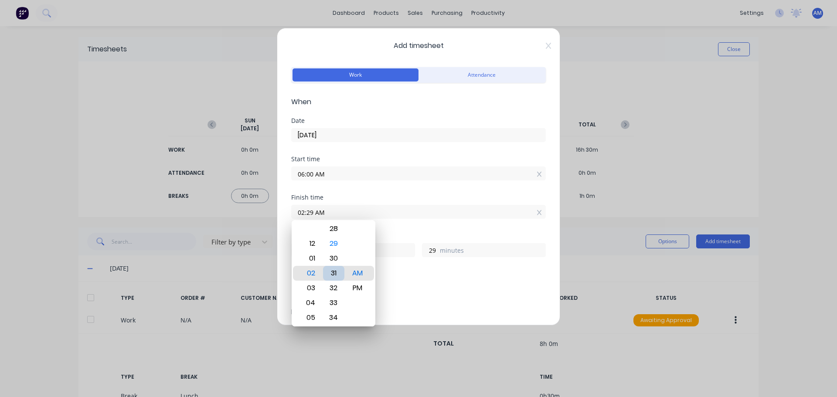
type input "02:31 AM"
type input "31"
type input "02:30 AM"
type input "30"
click at [356, 289] on div "PM" at bounding box center [357, 288] width 21 height 15
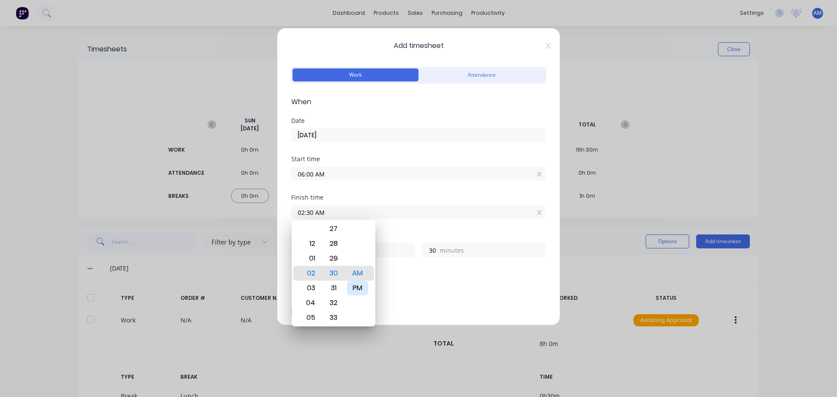
type input "02:30 PM"
type input "8"
click at [388, 170] on input "06:00 AM" at bounding box center [419, 173] width 254 height 13
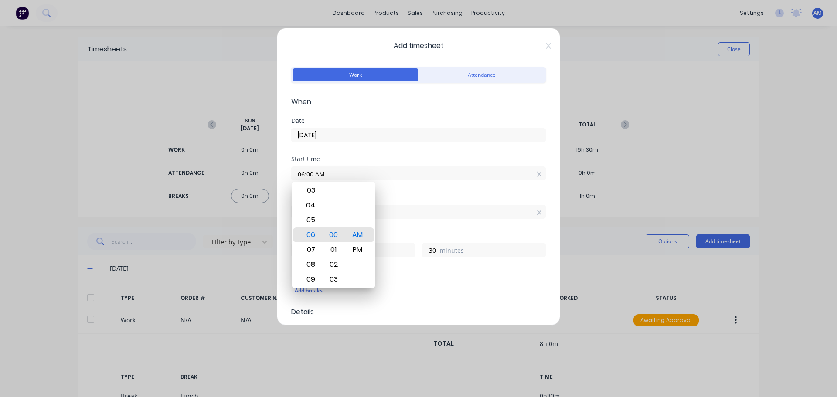
click at [403, 199] on div "Finish time" at bounding box center [418, 197] width 255 height 6
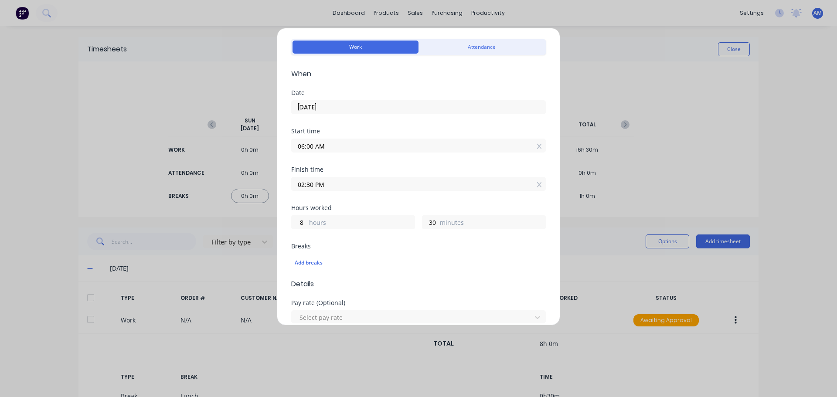
scroll to position [87, 0]
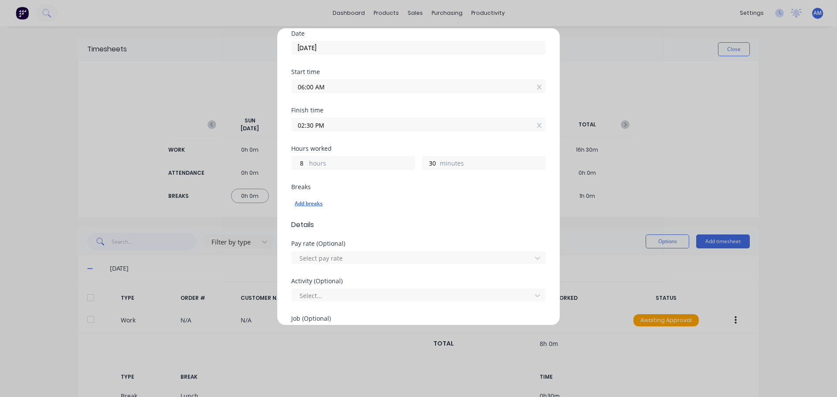
click at [311, 203] on div "Add breaks" at bounding box center [419, 203] width 248 height 11
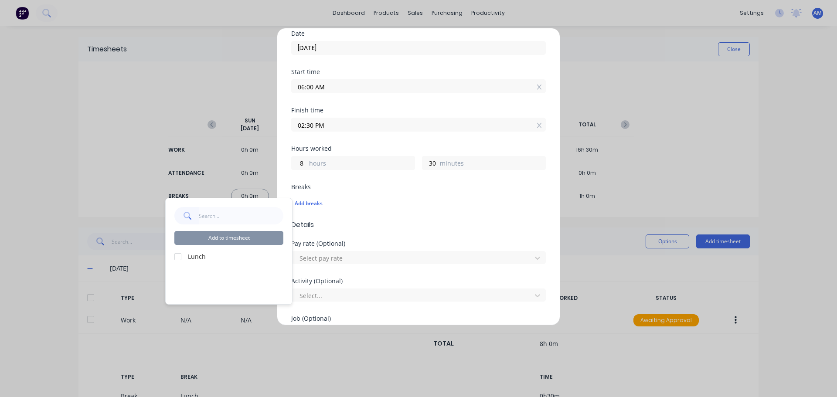
click at [179, 261] on div at bounding box center [177, 256] width 17 height 17
click at [215, 237] on button "Add to timesheet" at bounding box center [228, 238] width 109 height 14
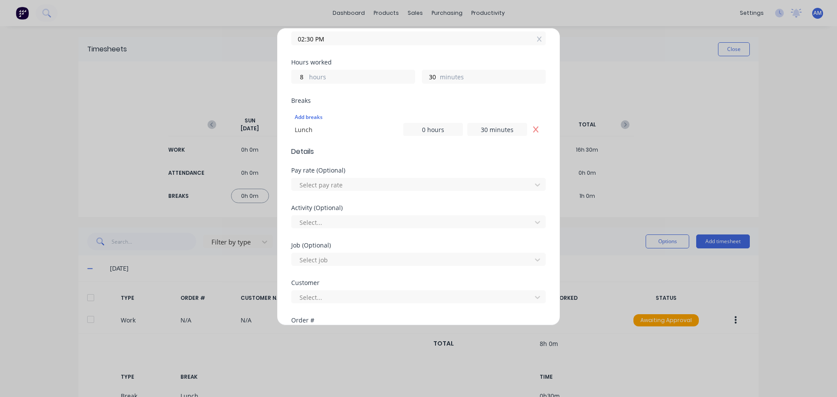
scroll to position [174, 0]
click at [344, 187] on div at bounding box center [413, 184] width 228 height 11
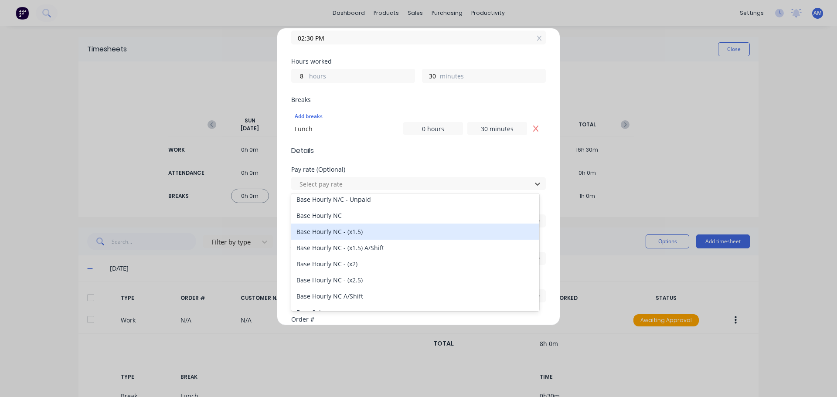
scroll to position [87, 0]
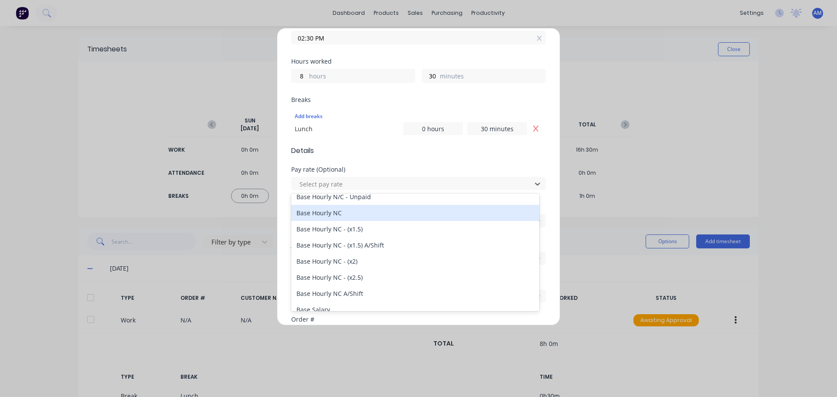
click at [330, 211] on div "Base Hourly NC" at bounding box center [415, 213] width 248 height 16
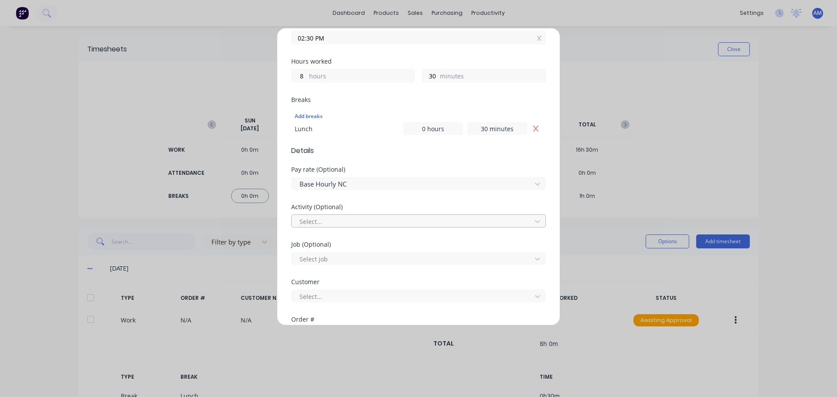
click at [327, 220] on div at bounding box center [413, 221] width 228 height 11
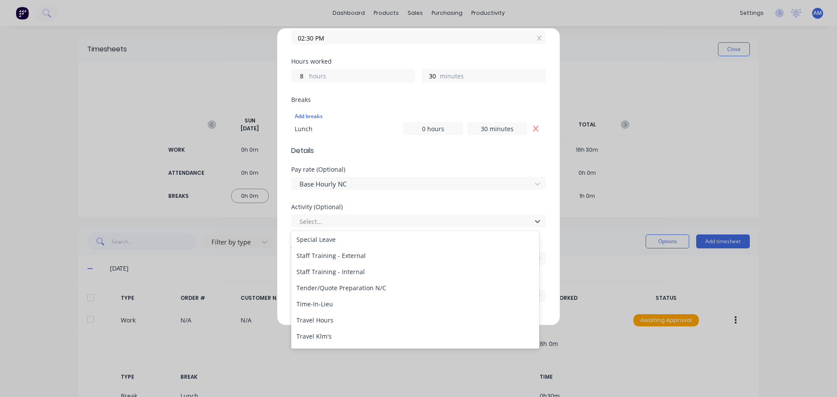
scroll to position [418, 0]
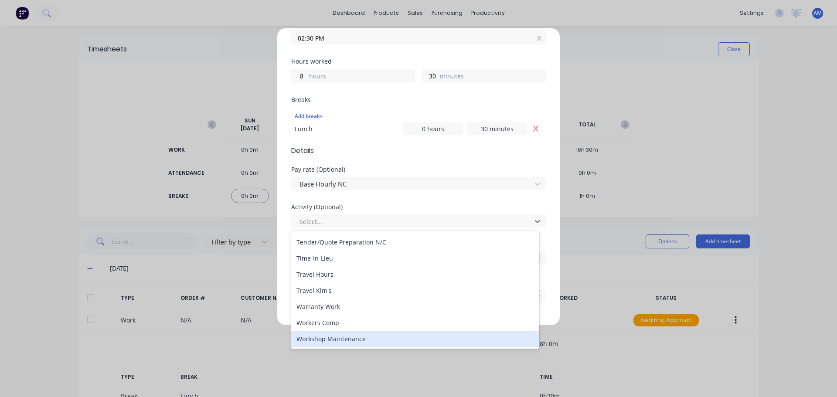
click at [346, 337] on div "Workshop Maintenance" at bounding box center [415, 339] width 248 height 16
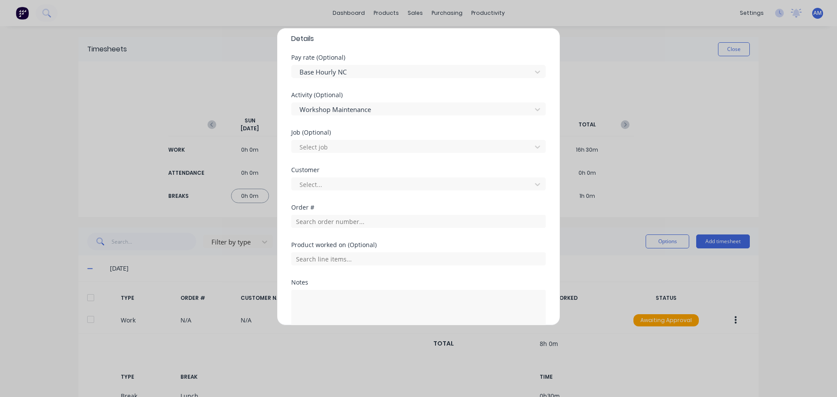
scroll to position [305, 0]
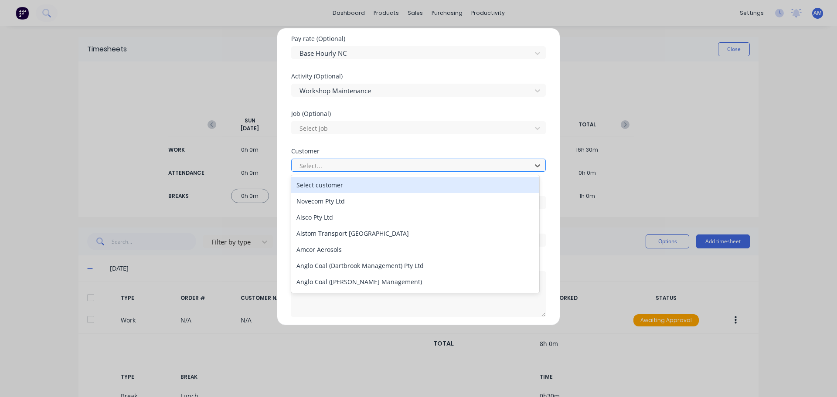
click at [323, 168] on div at bounding box center [413, 165] width 228 height 11
type input "hush"
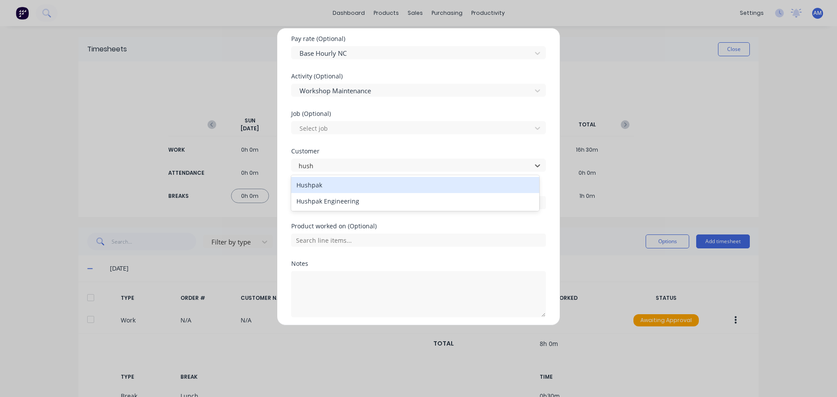
click at [330, 181] on div "Hushpak" at bounding box center [415, 185] width 248 height 16
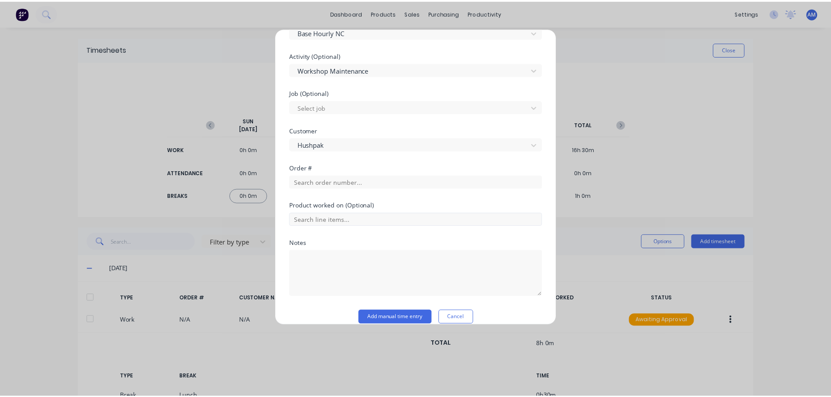
scroll to position [337, 0]
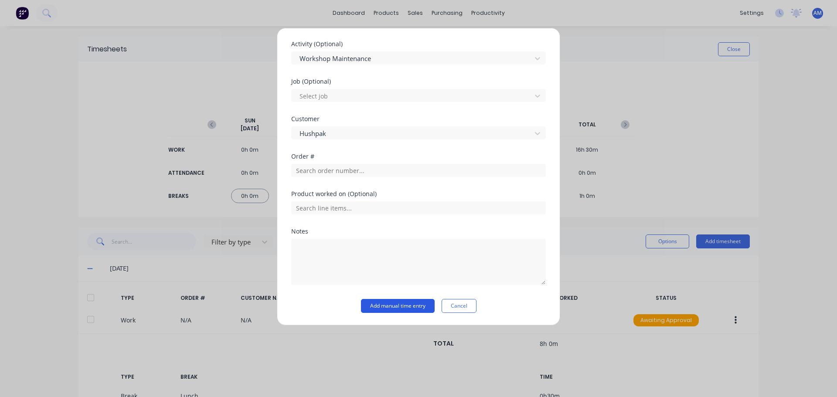
click at [391, 308] on button "Add manual time entry" at bounding box center [398, 306] width 74 height 14
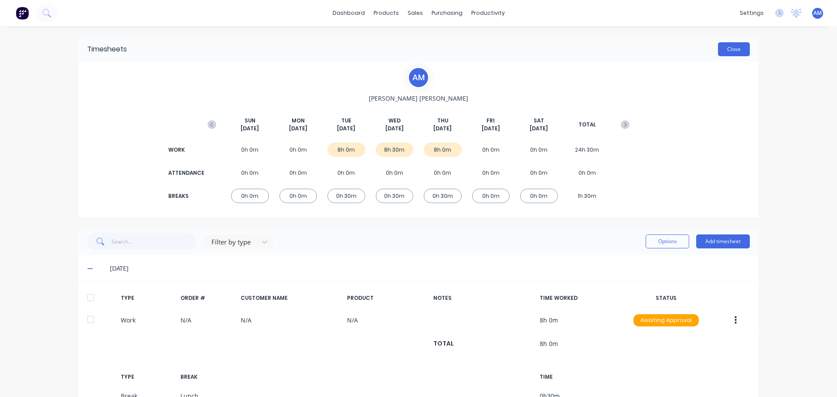
click at [729, 54] on button "Close" at bounding box center [734, 49] width 32 height 14
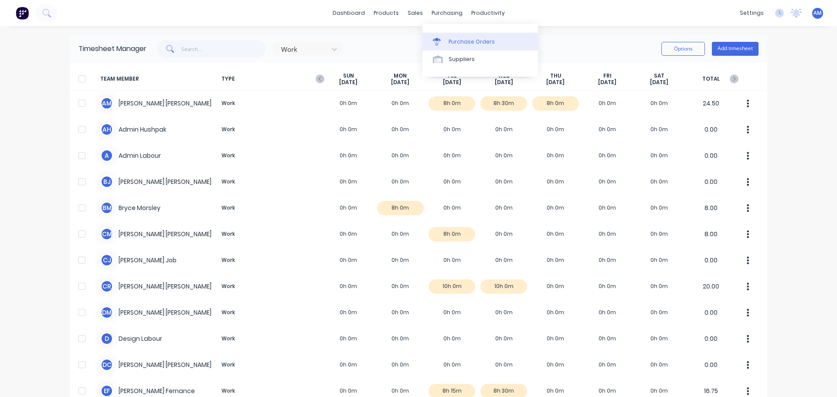
click at [461, 41] on div "Purchase Orders" at bounding box center [472, 42] width 46 height 8
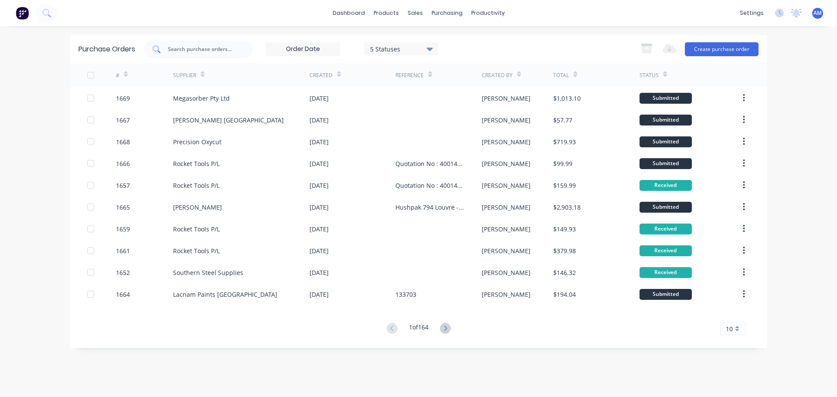
click at [208, 51] on input "text" at bounding box center [203, 49] width 72 height 9
type input "1669"
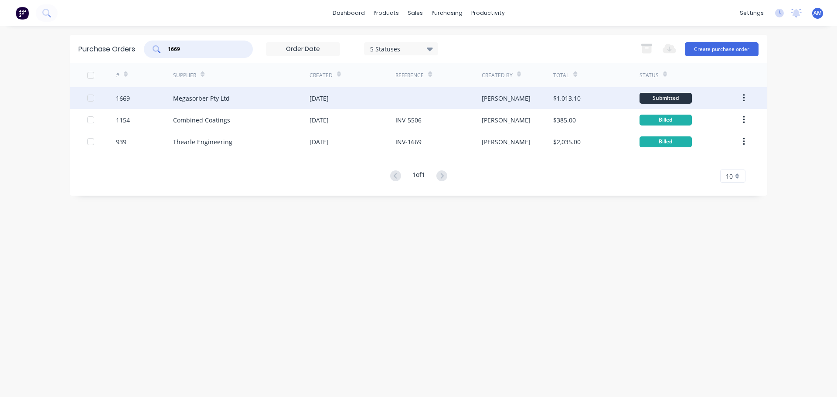
click at [316, 100] on div "[DATE]" at bounding box center [319, 98] width 19 height 9
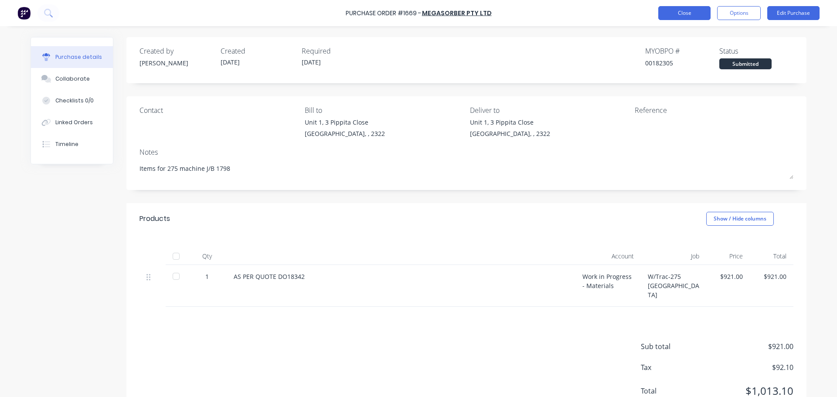
click at [685, 13] on button "Close" at bounding box center [684, 13] width 52 height 14
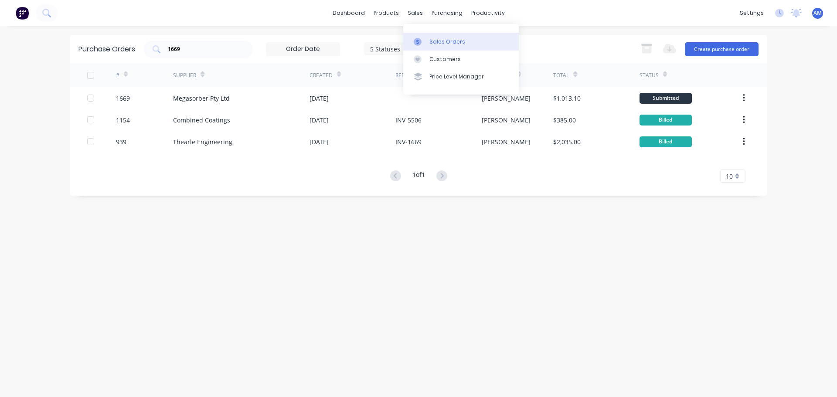
click at [440, 41] on div "Sales Orders" at bounding box center [447, 42] width 36 height 8
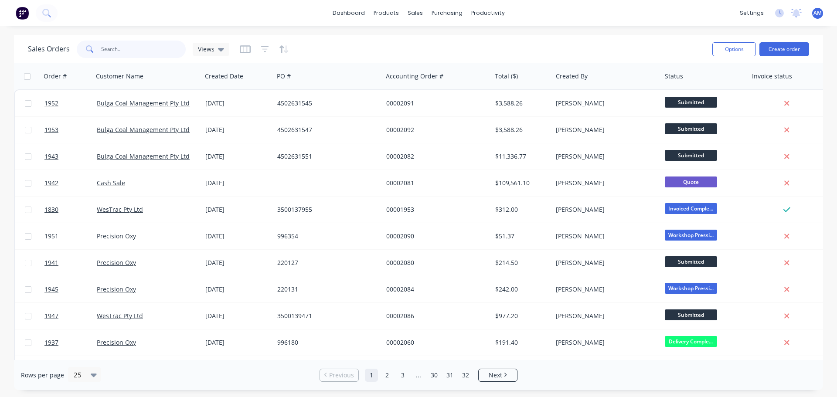
click at [128, 55] on input "text" at bounding box center [143, 49] width 85 height 17
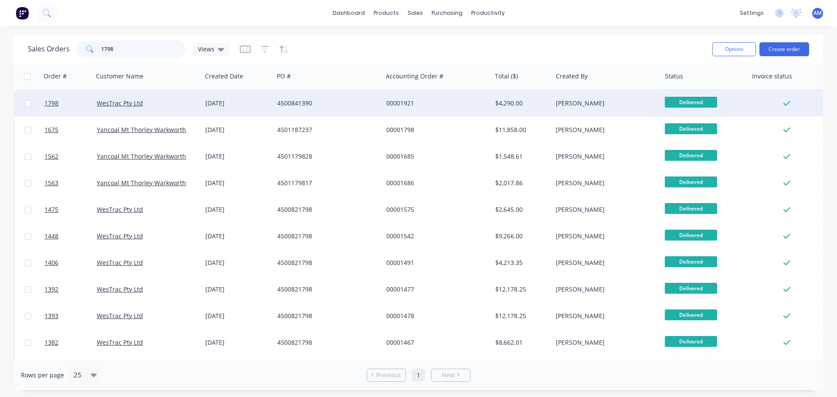
type input "1798"
click at [401, 104] on div "00001921" at bounding box center [434, 103] width 97 height 9
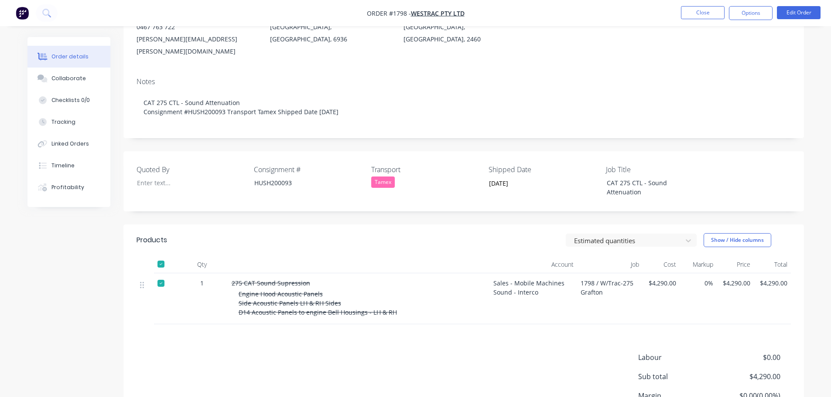
scroll to position [131, 0]
